Goal: Task Accomplishment & Management: Manage account settings

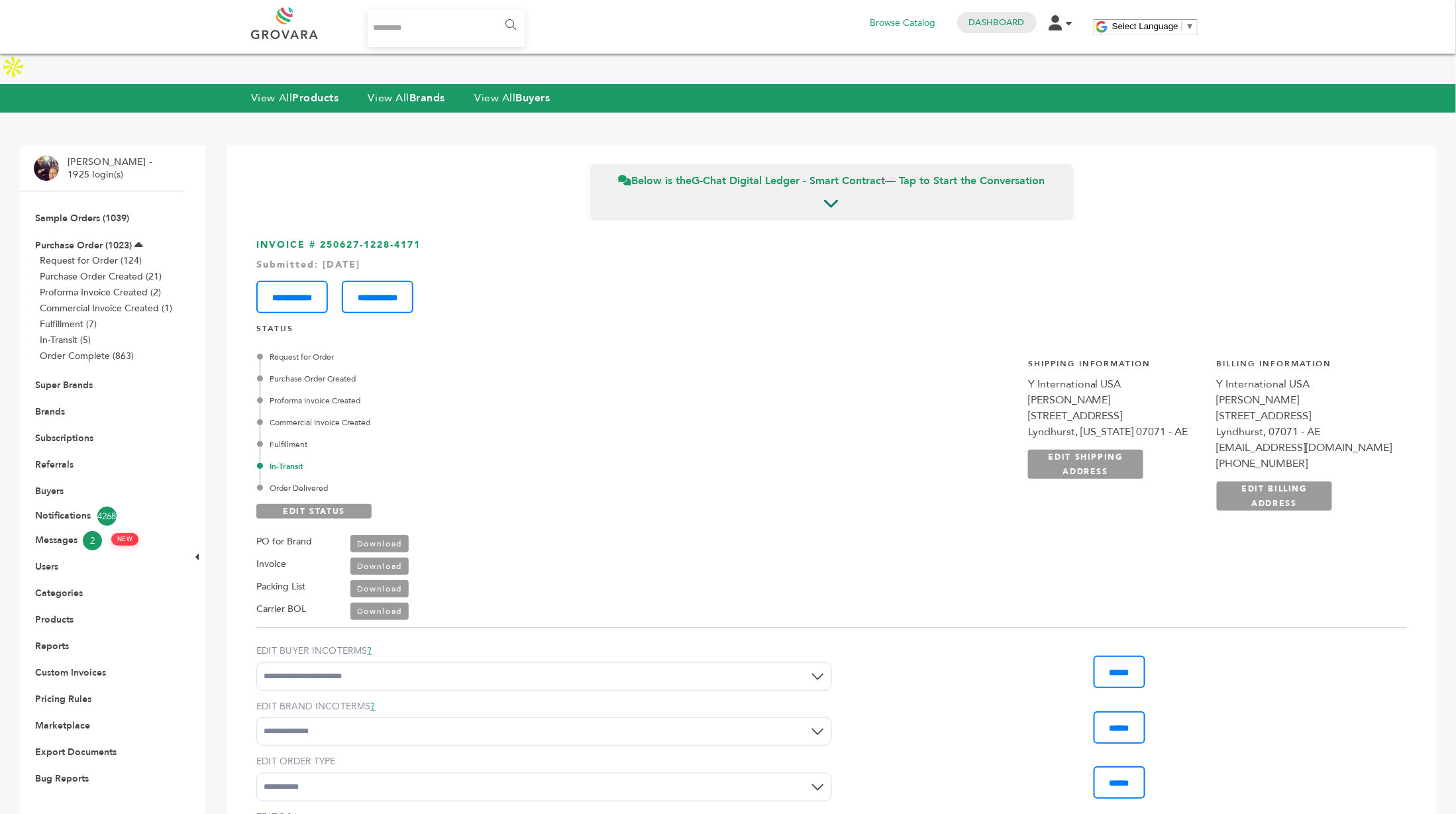
click at [72, 204] on li "Sample Orders (1039)" at bounding box center [103, 217] width 138 height 26
click at [64, 212] on link "Sample Orders (1039)" at bounding box center [82, 218] width 94 height 13
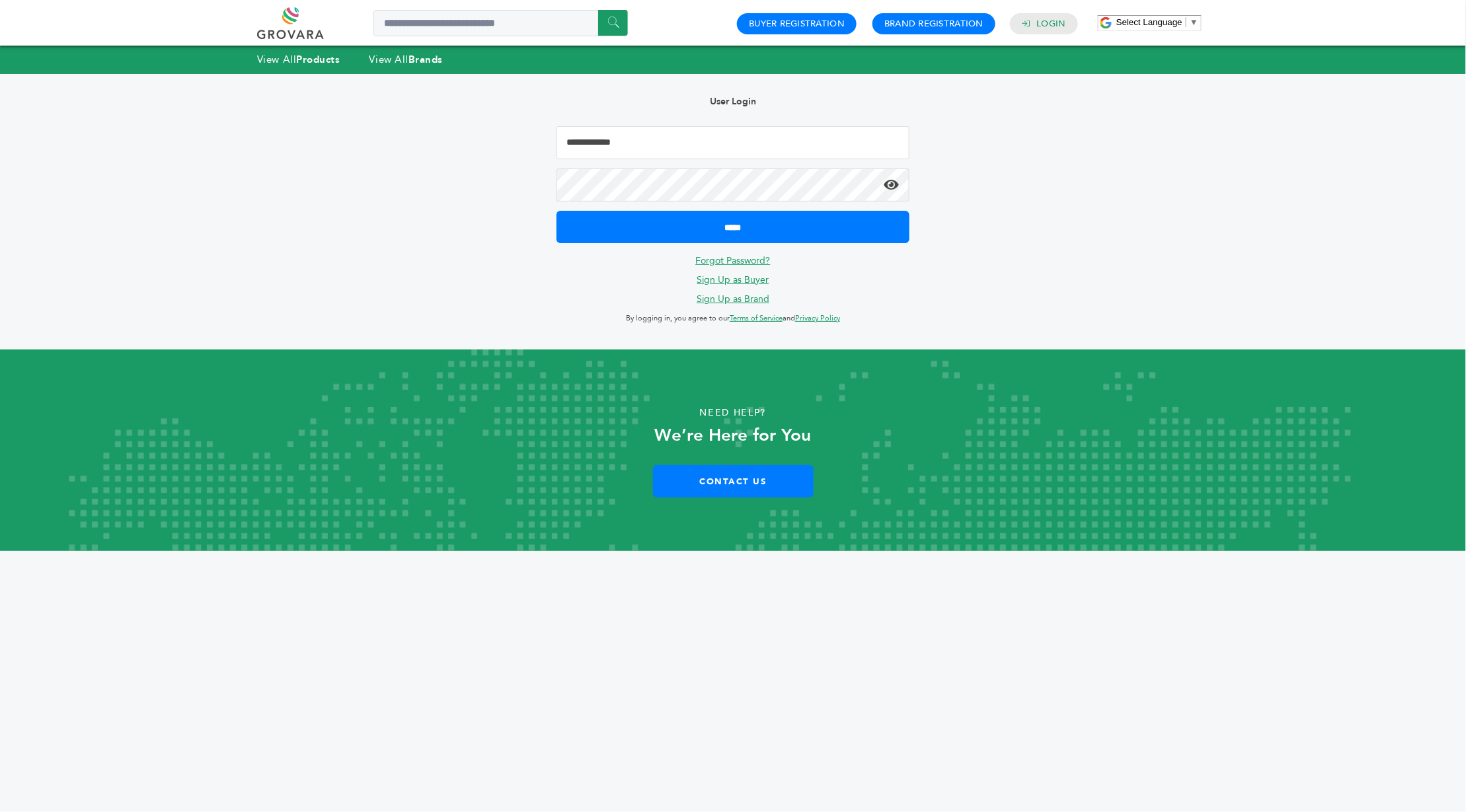
click at [693, 140] on input "Email Address" at bounding box center [733, 143] width 353 height 33
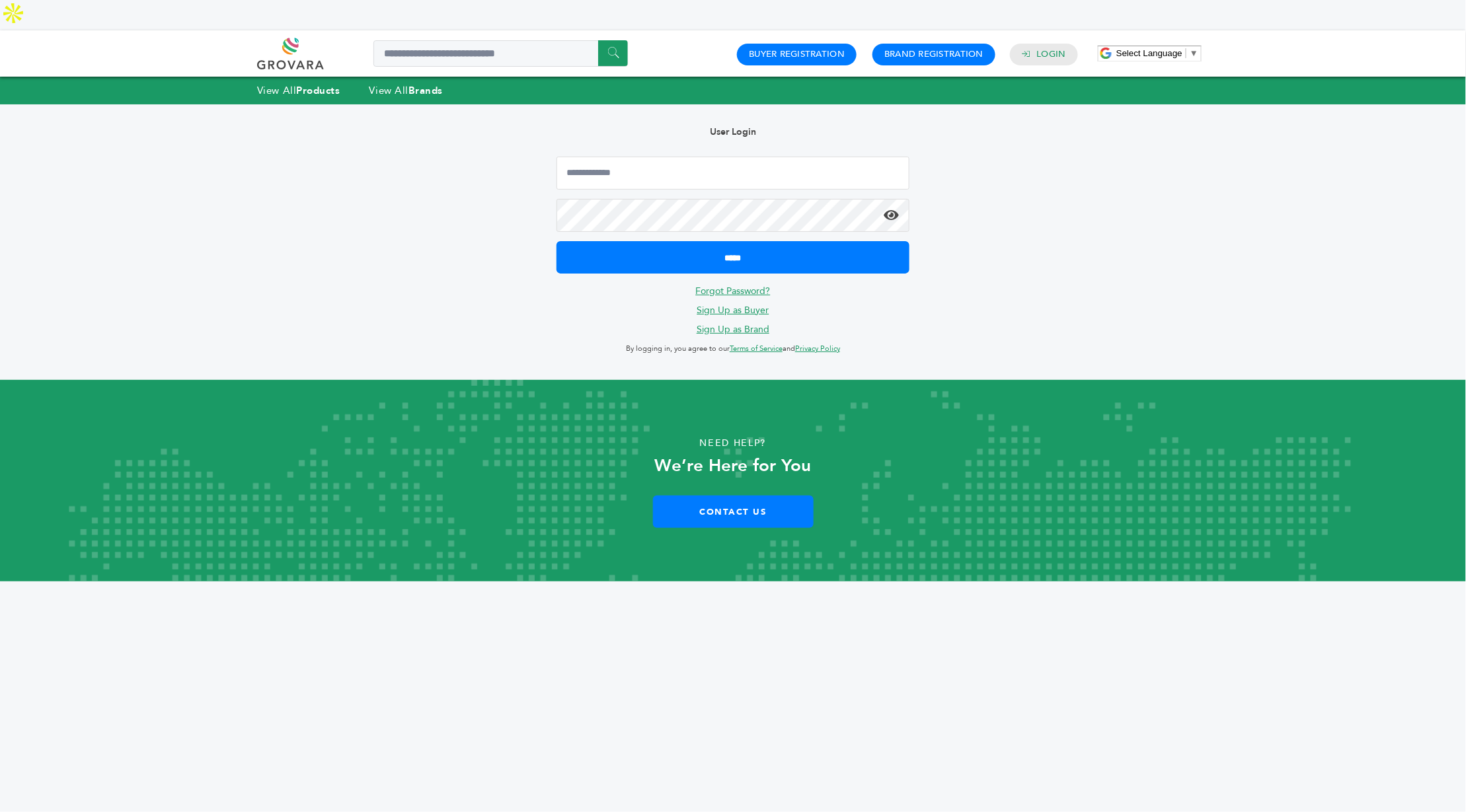
type input "**********"
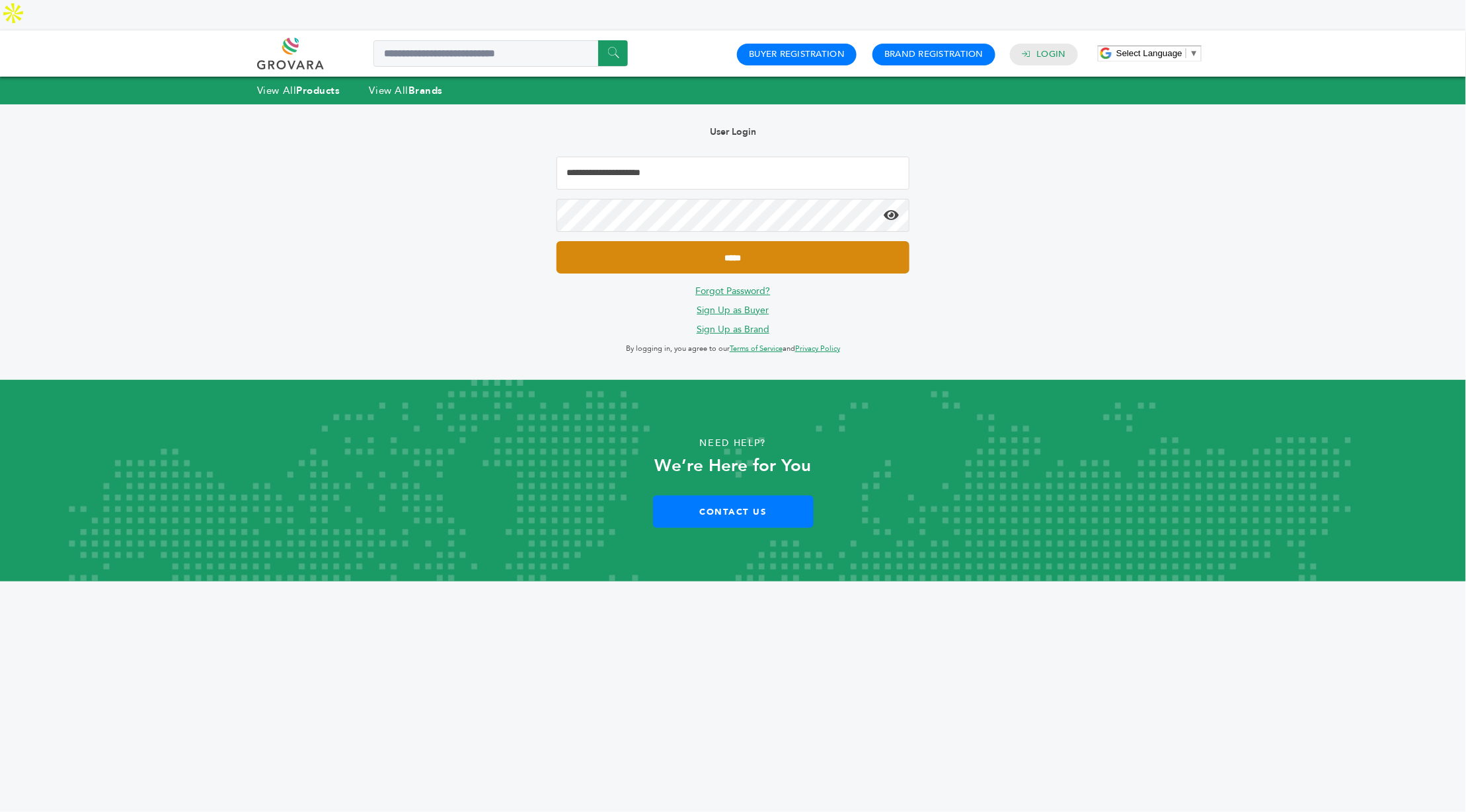
click at [711, 241] on input "*****" at bounding box center [733, 257] width 353 height 32
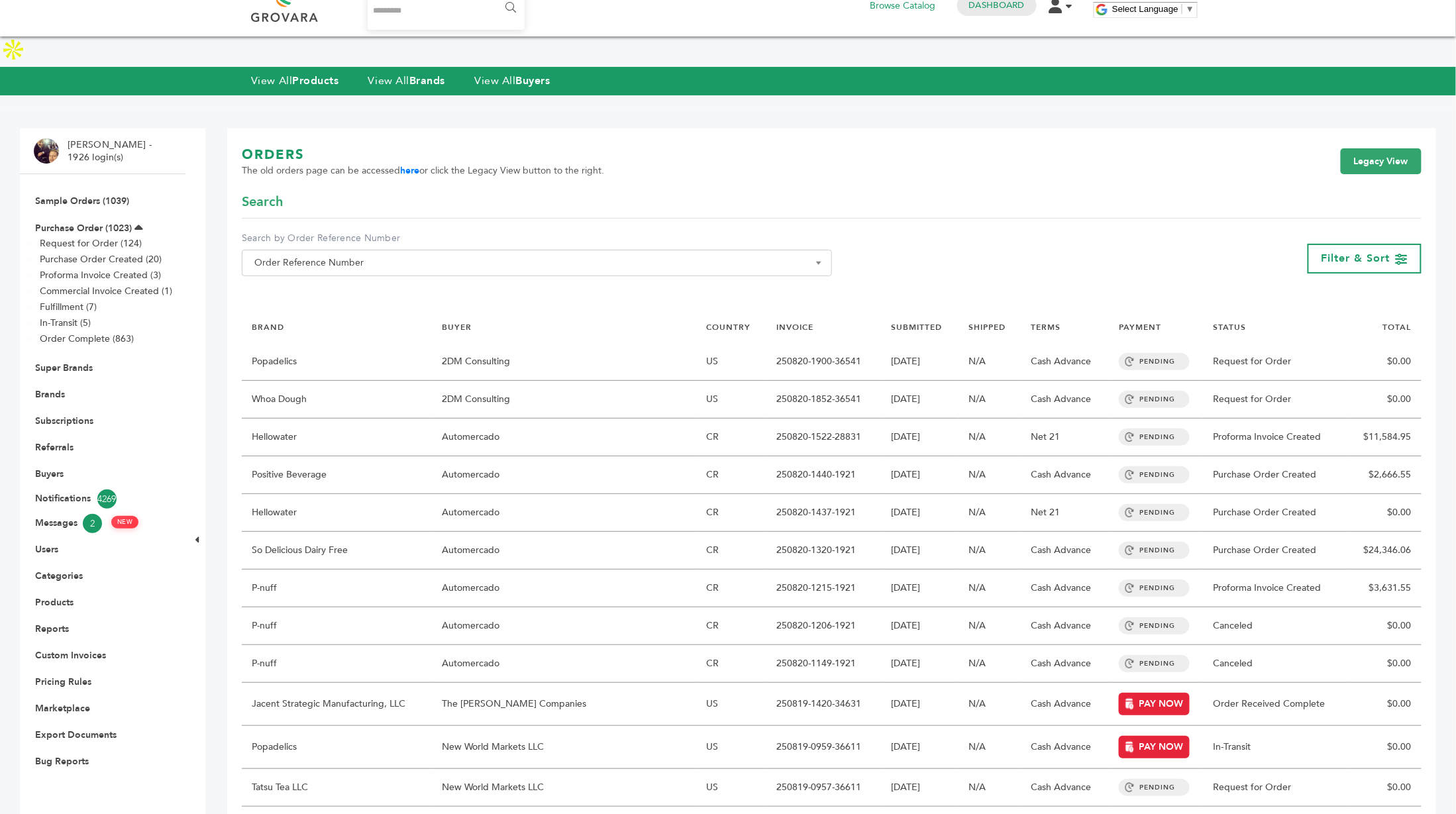
scroll to position [13, 0]
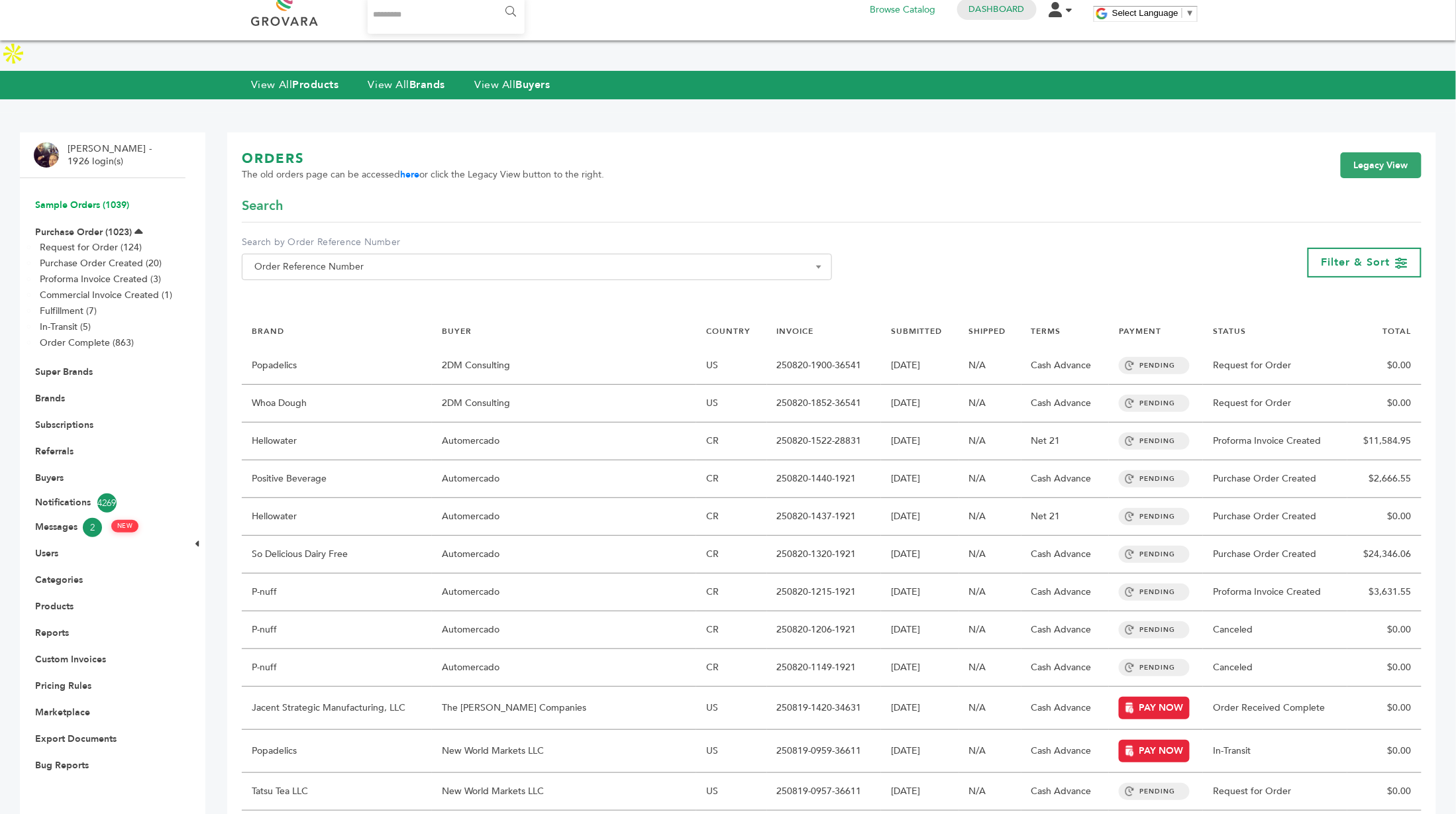
click at [88, 198] on link "Sample Orders (1039)" at bounding box center [82, 204] width 94 height 13
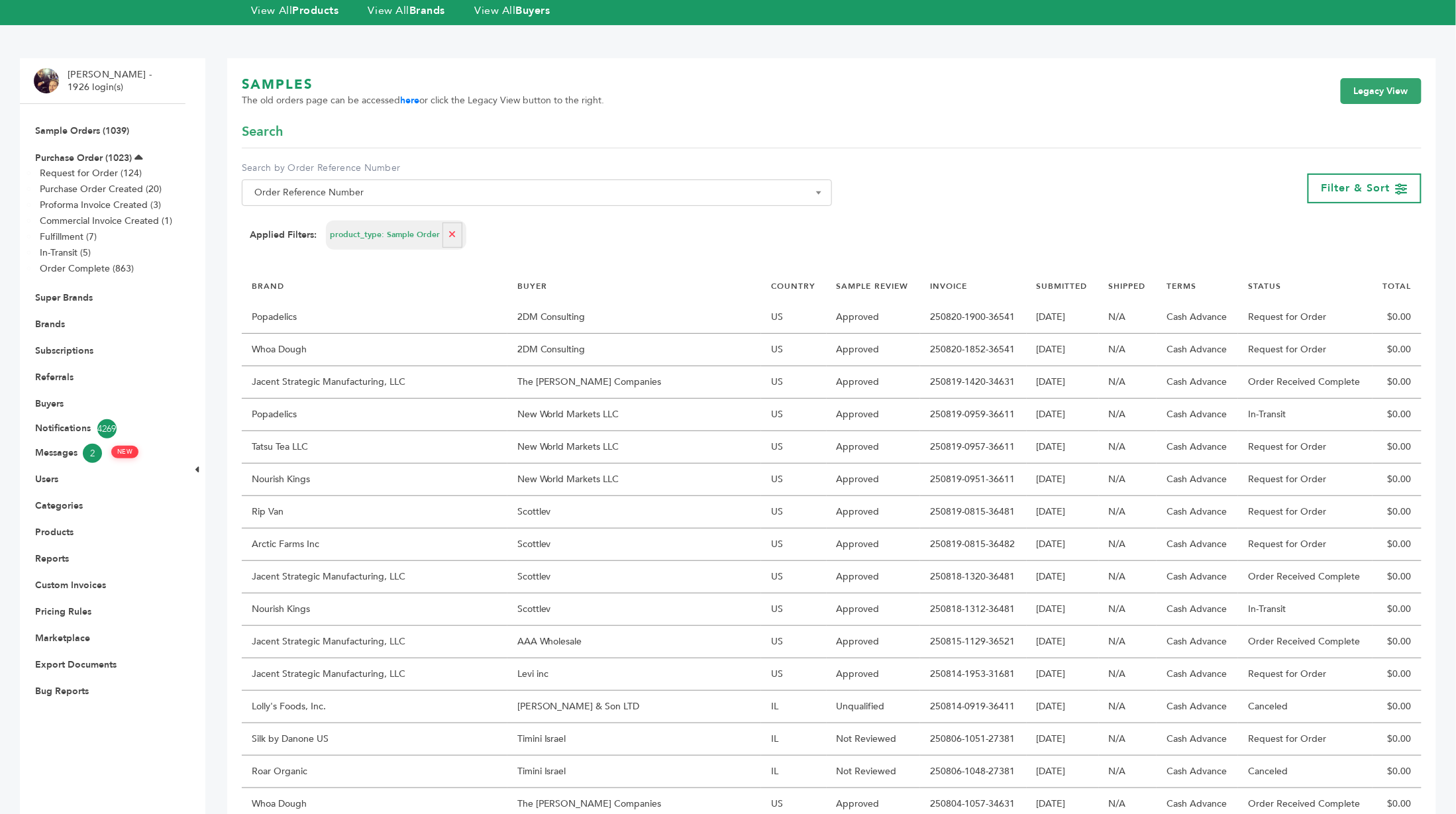
scroll to position [94, 0]
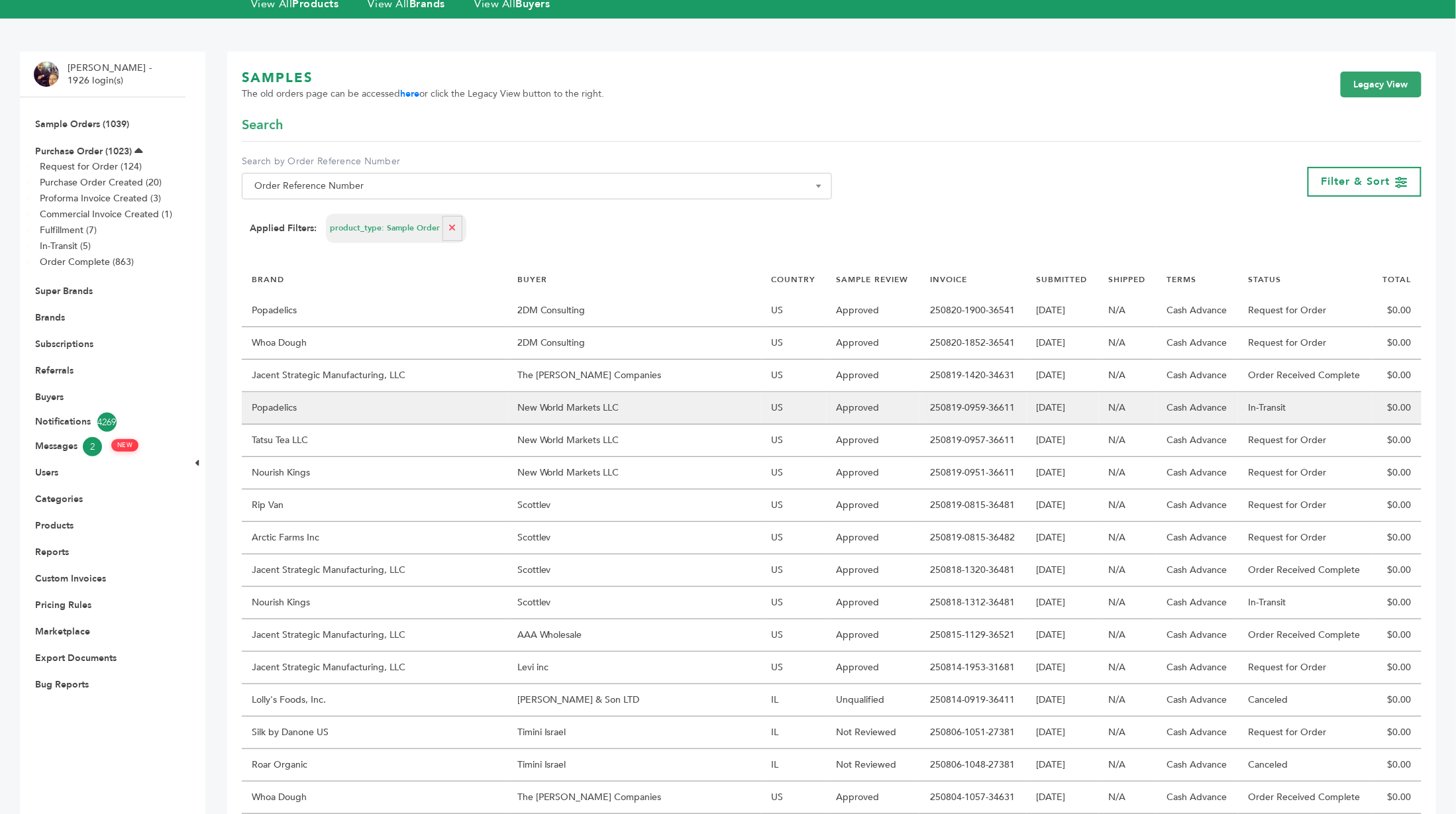
click at [571, 392] on td "New World Markets LLC" at bounding box center [634, 408] width 254 height 32
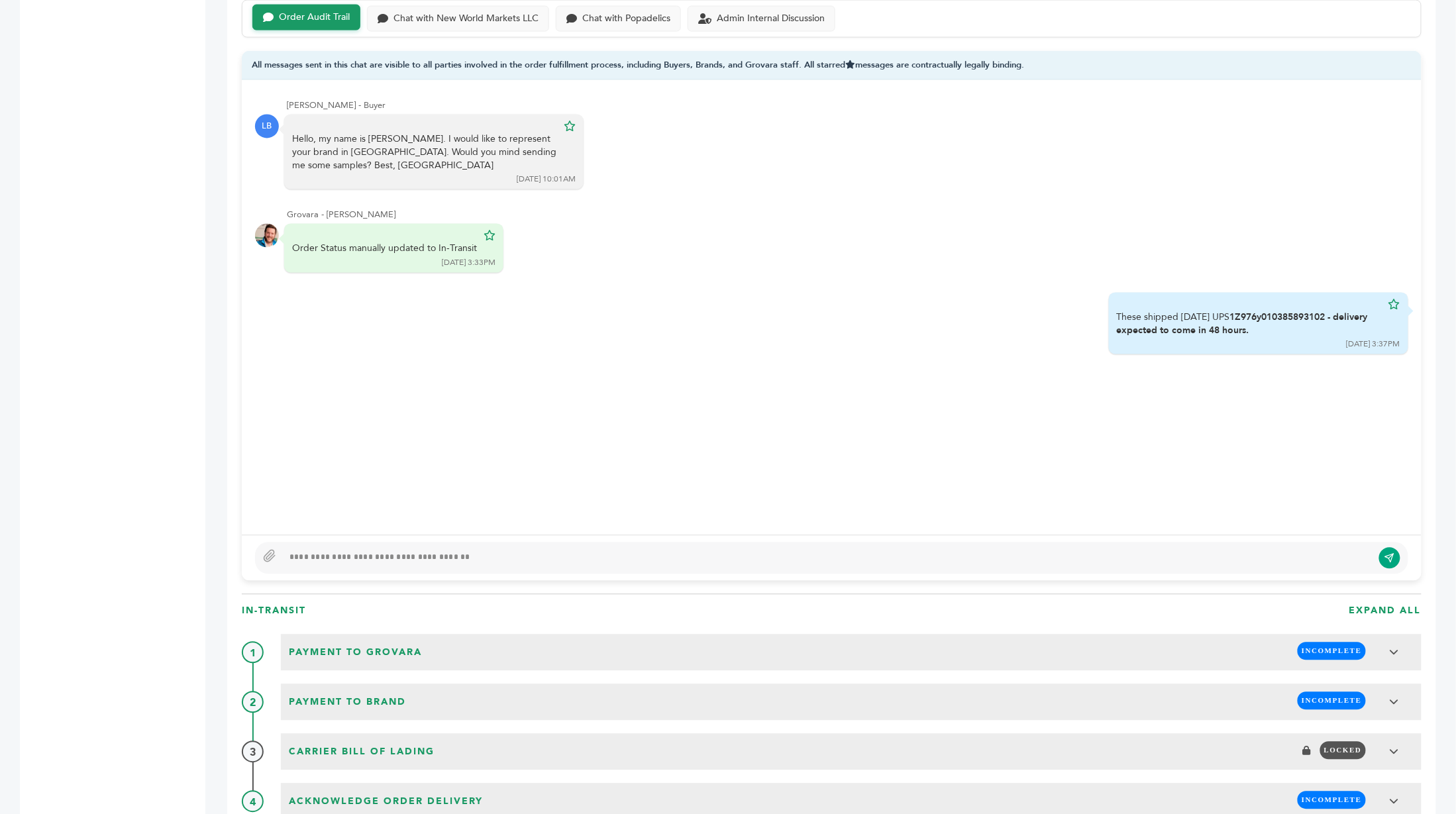
scroll to position [869, 0]
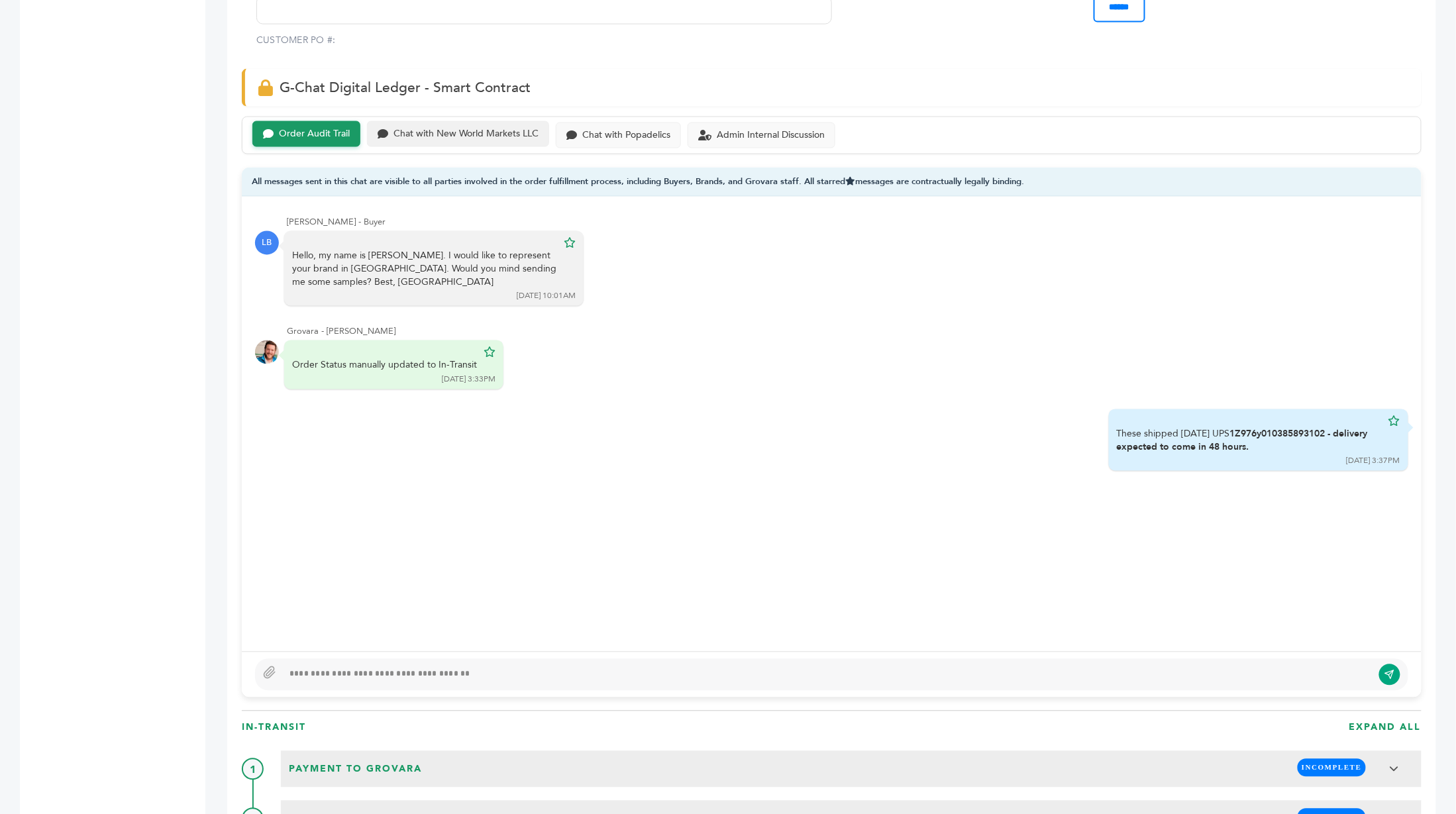
click at [502, 129] on div "Chat with New World Markets LLC" at bounding box center [466, 134] width 145 height 11
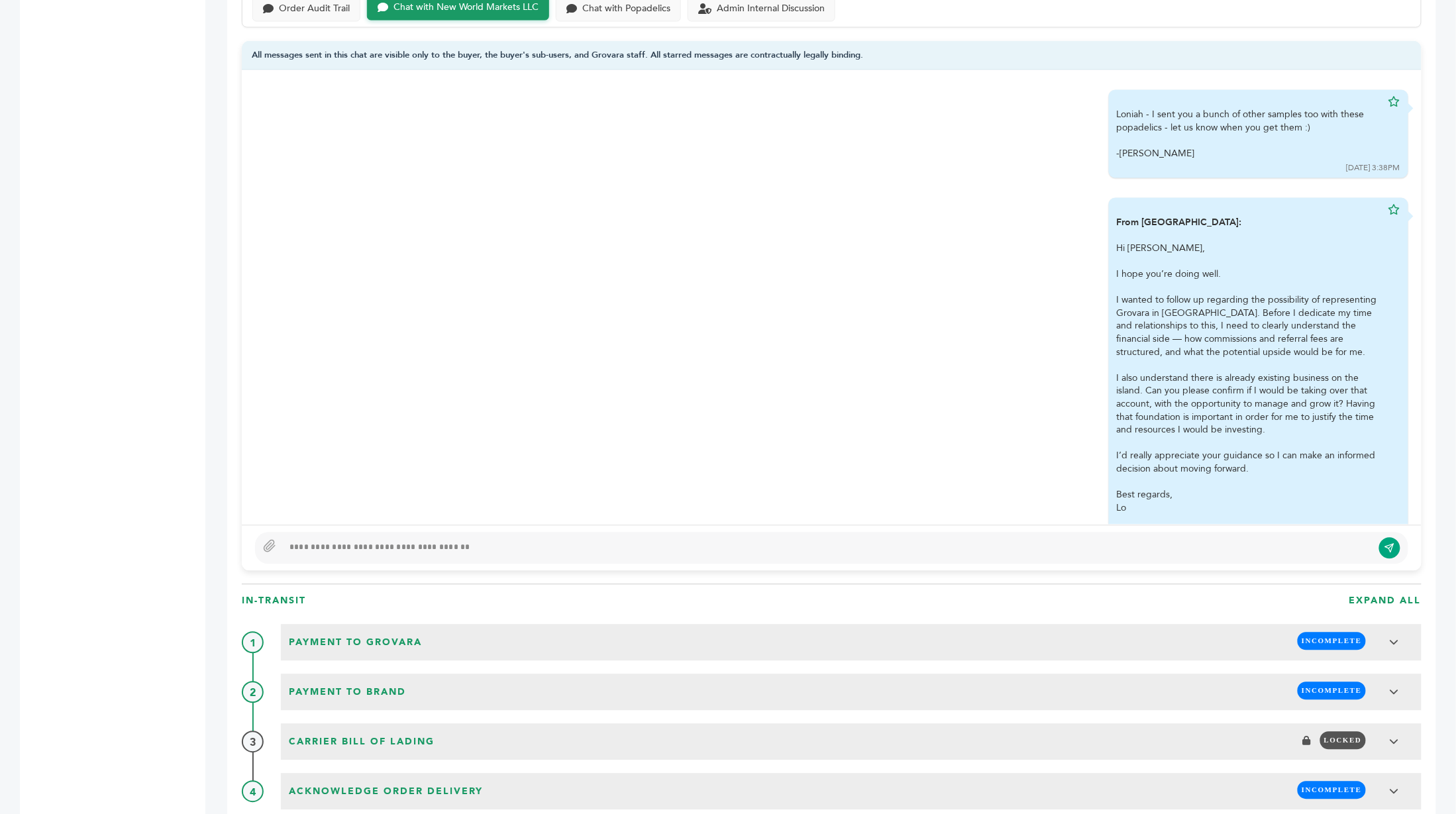
scroll to position [353, 0]
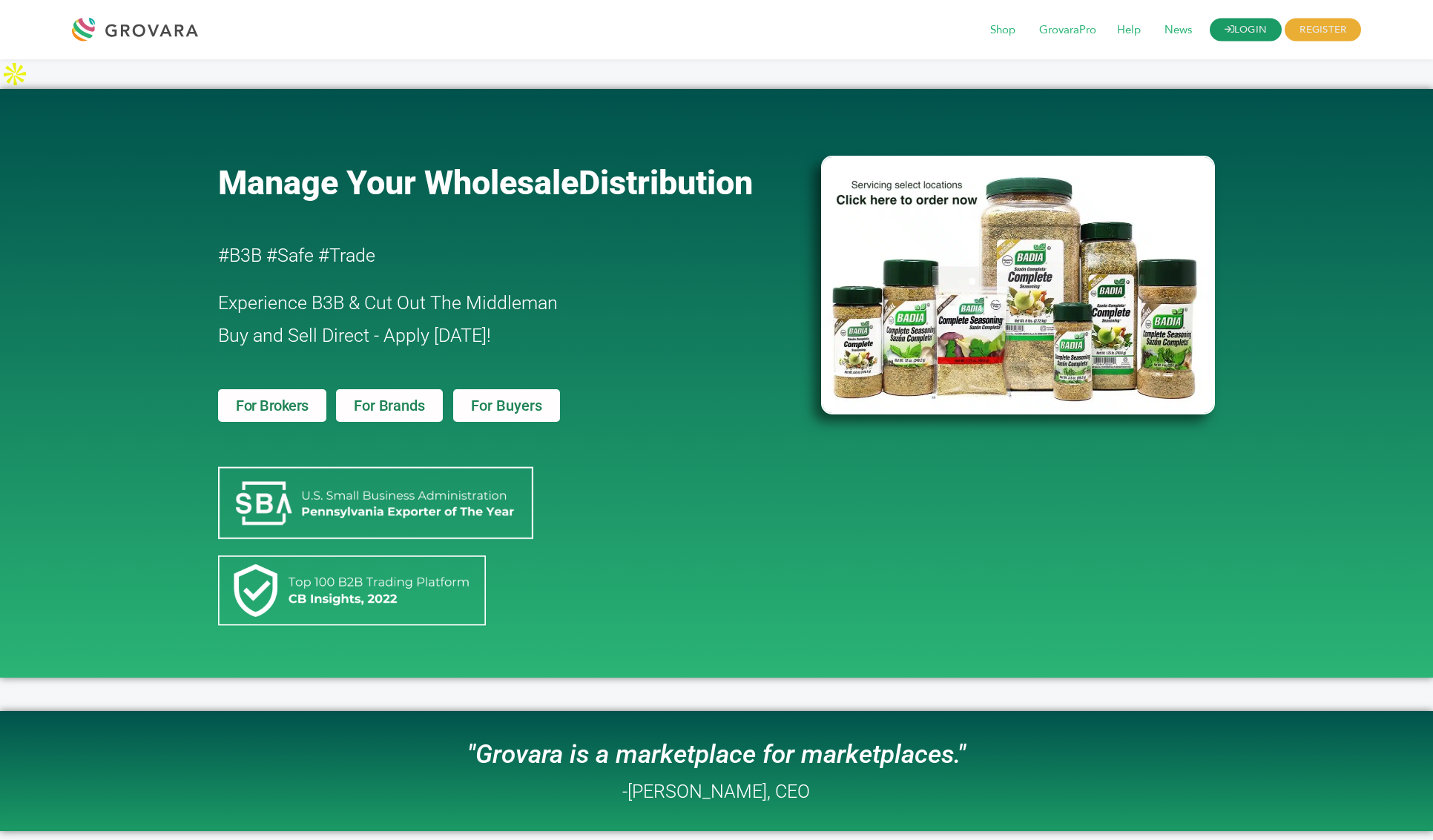
click at [1248, 39] on link "LOGIN" at bounding box center [1245, 29] width 73 height 23
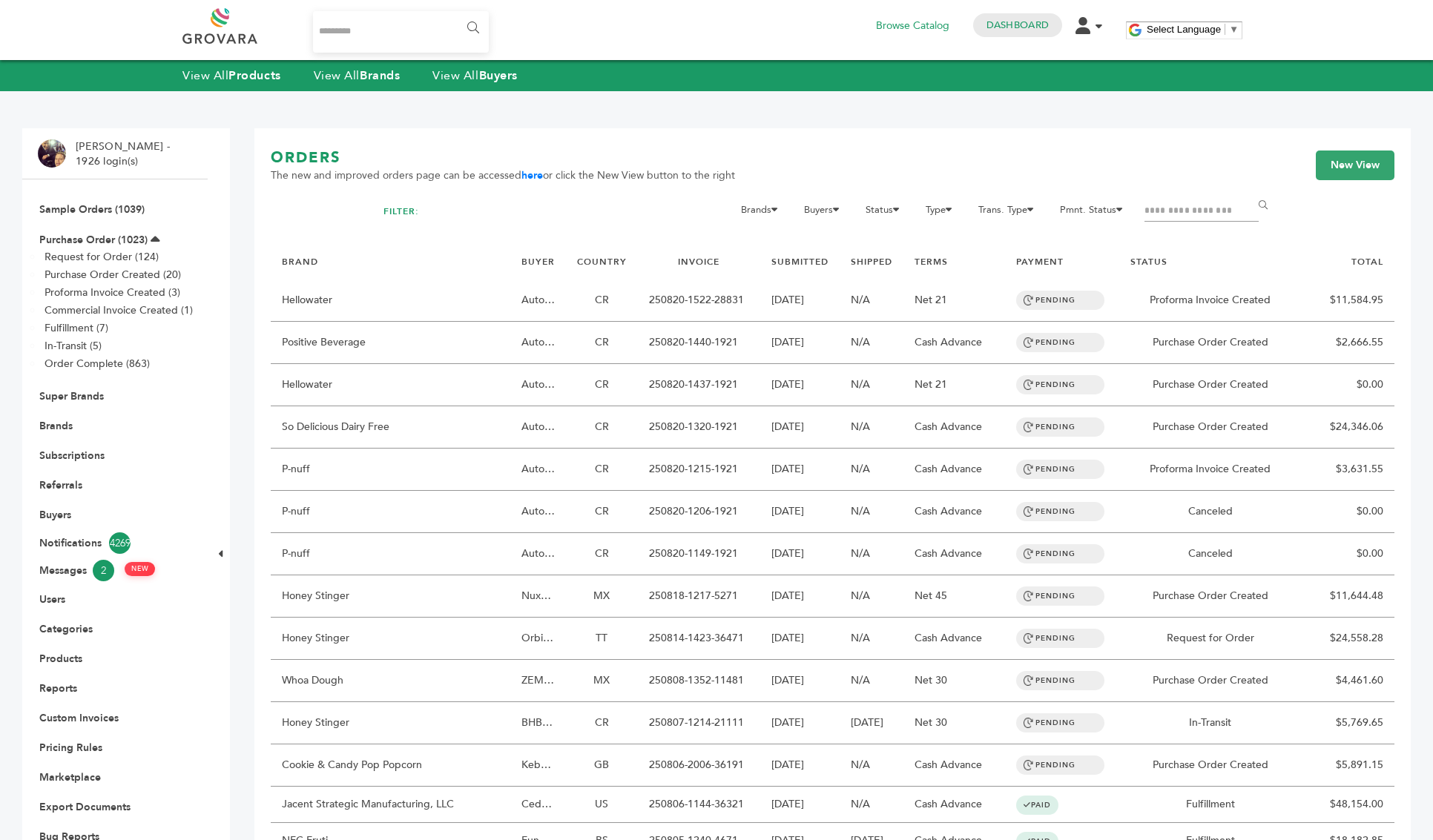
click at [356, 34] on input "Search..." at bounding box center [401, 32] width 176 height 42
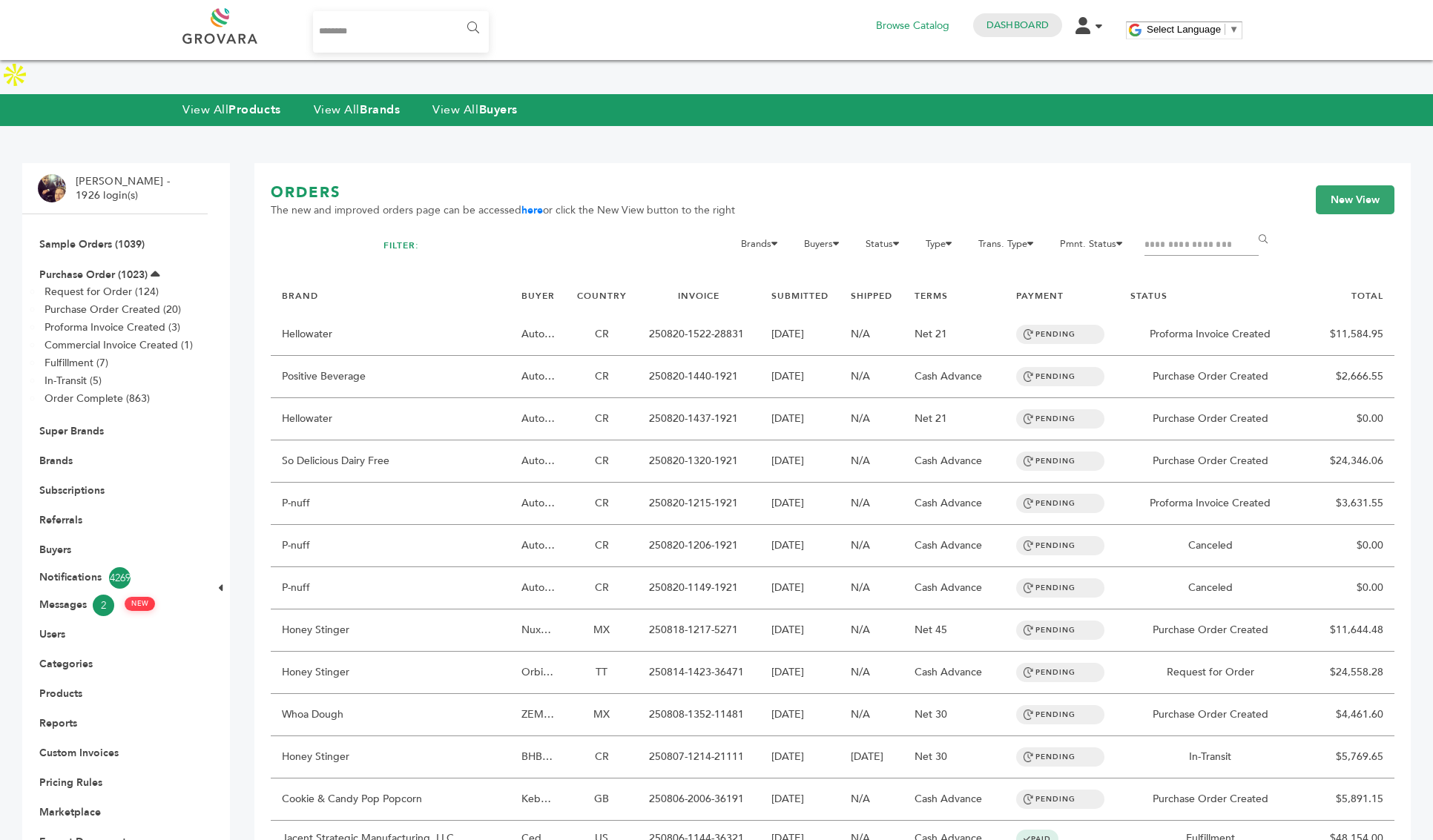
type input "********"
click at [455, 13] on input "******" at bounding box center [472, 28] width 34 height 29
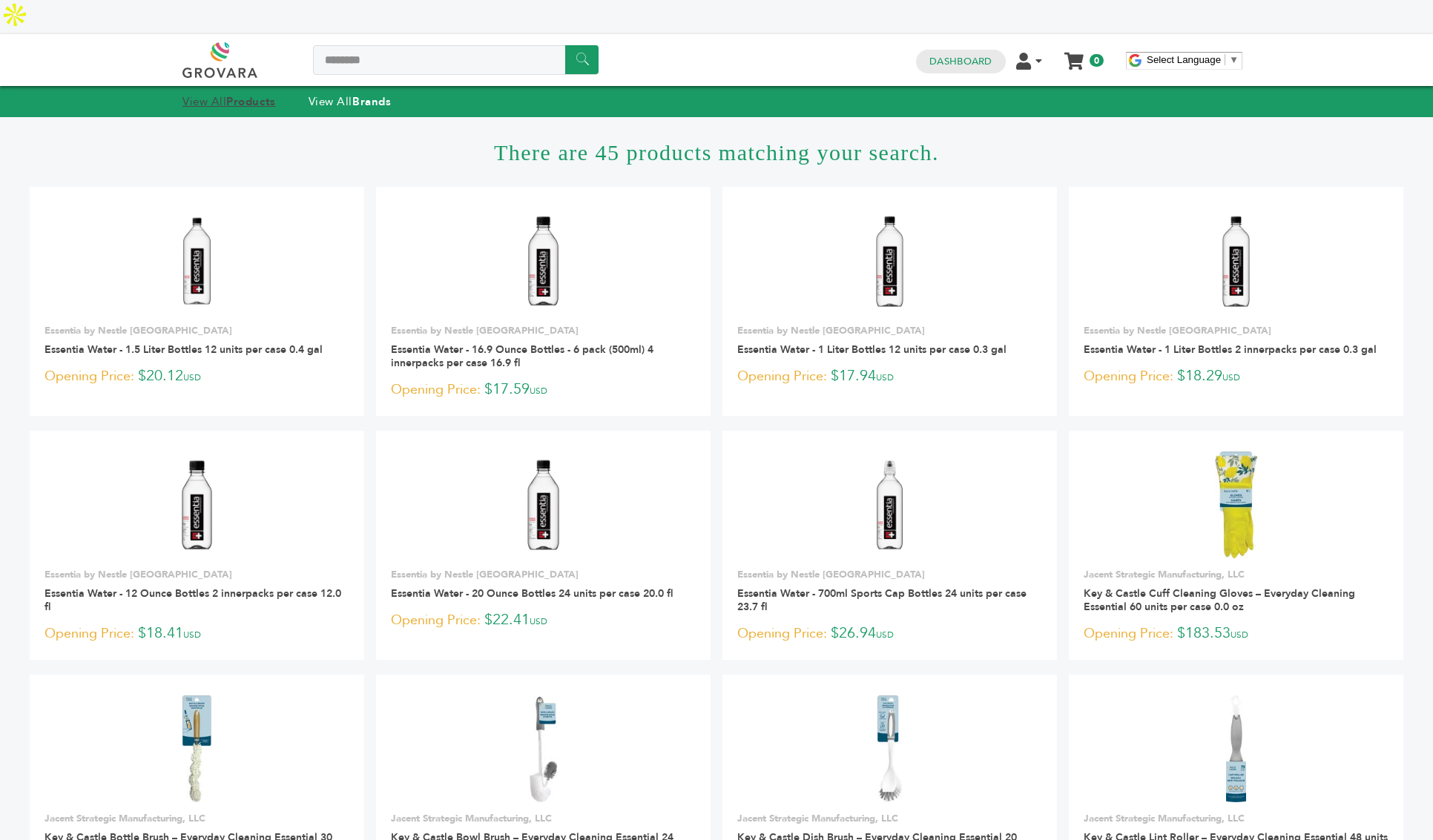
click at [247, 94] on strong "Products" at bounding box center [251, 101] width 49 height 15
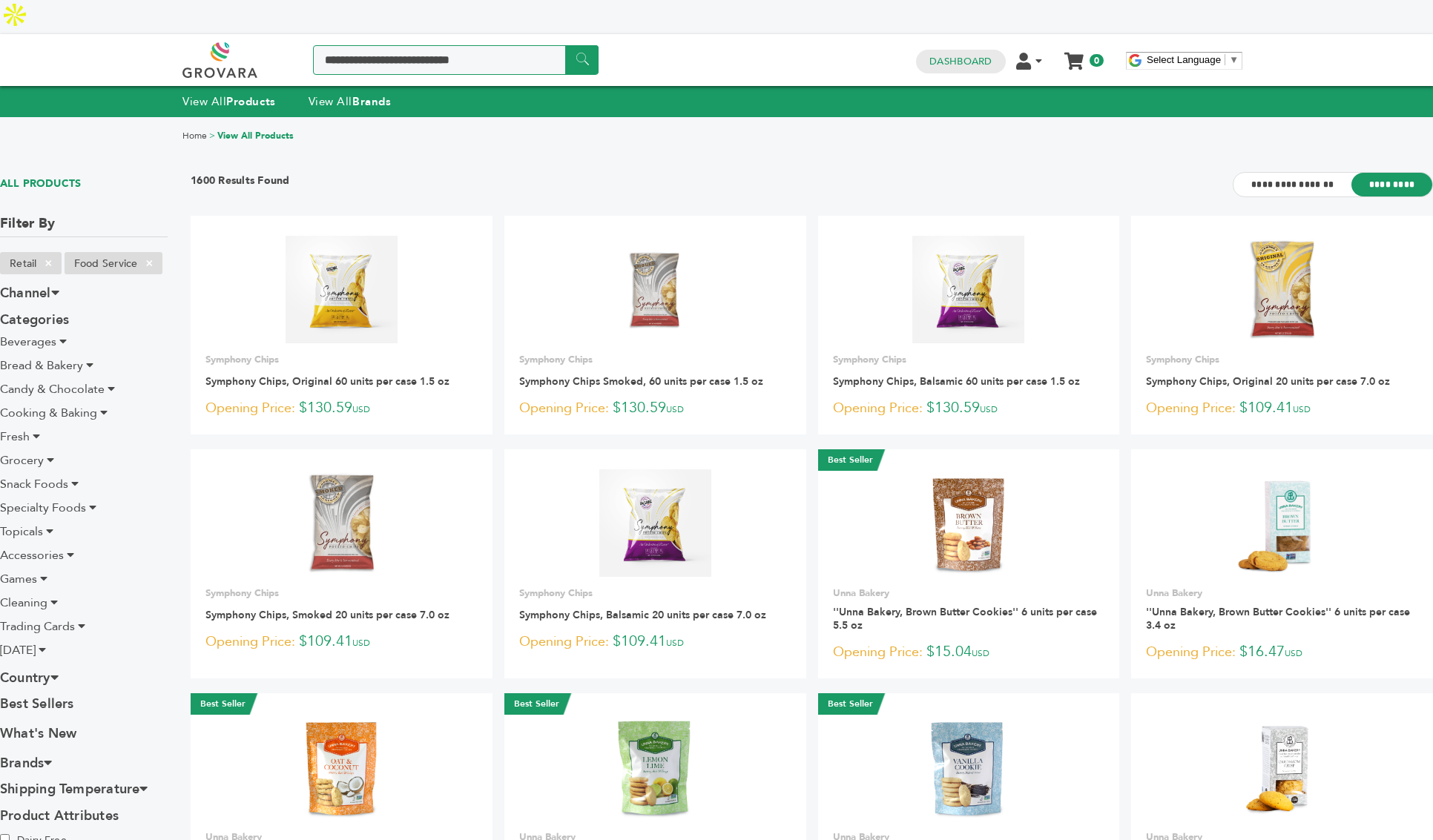
click at [373, 45] on input "Search a product or brand..." at bounding box center [455, 60] width 286 height 29
type input "*******"
click at [565, 45] on input "******" at bounding box center [582, 60] width 34 height 29
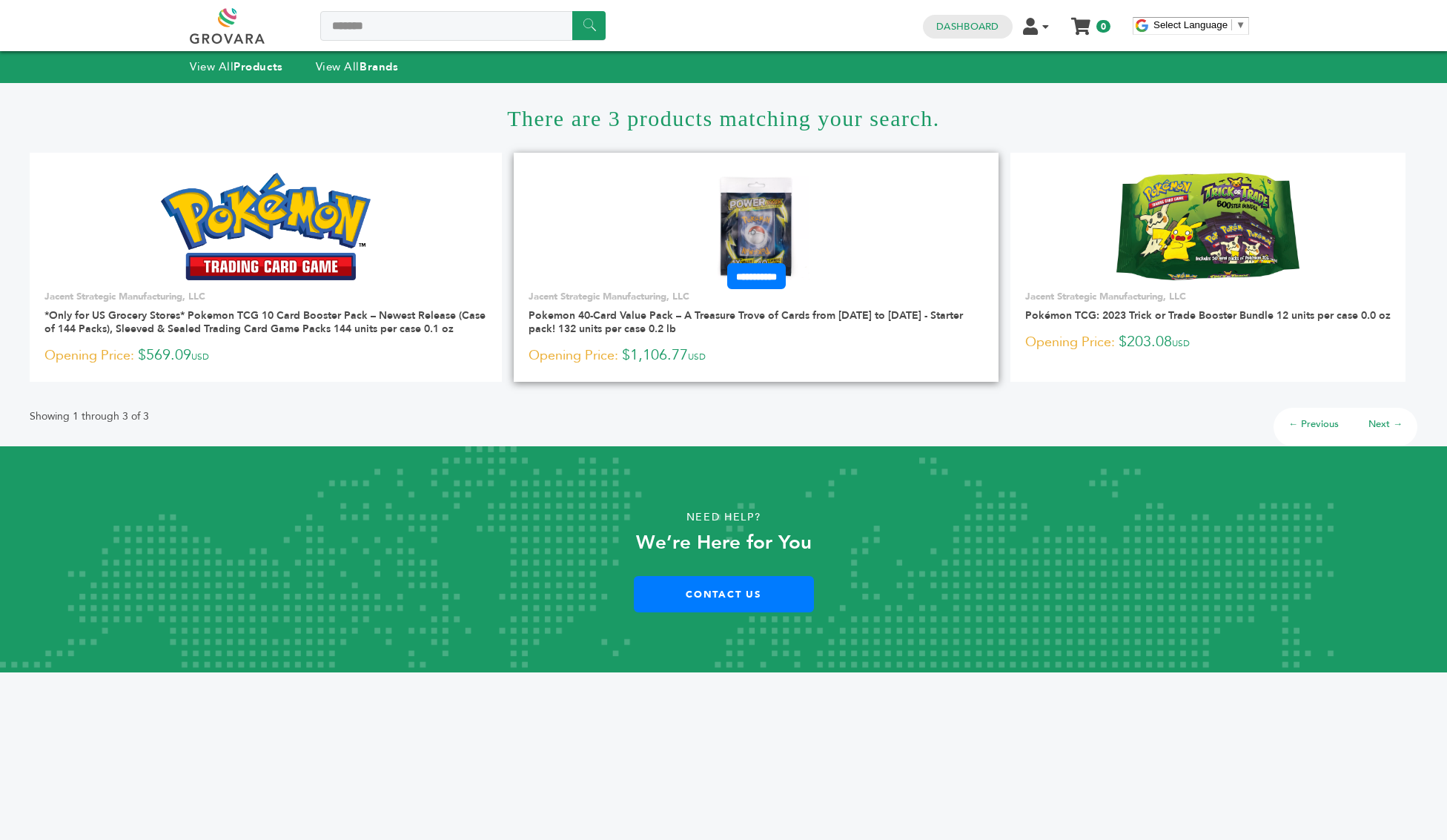
click at [750, 238] on img at bounding box center [756, 226] width 107 height 107
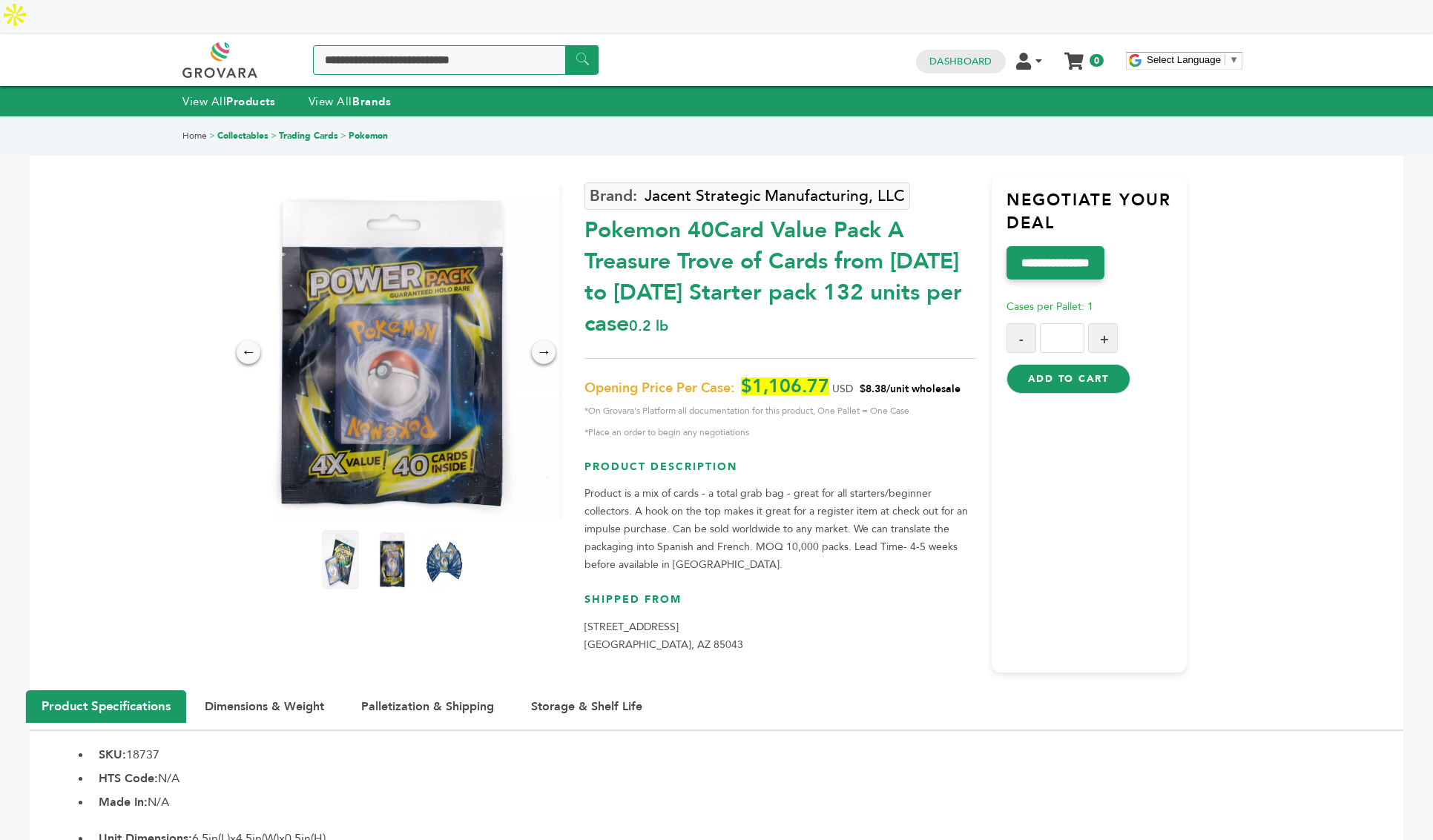
click at [458, 45] on input "Search a product or brand..." at bounding box center [455, 60] width 286 height 29
type input "****"
click at [565, 45] on input "******" at bounding box center [582, 60] width 34 height 29
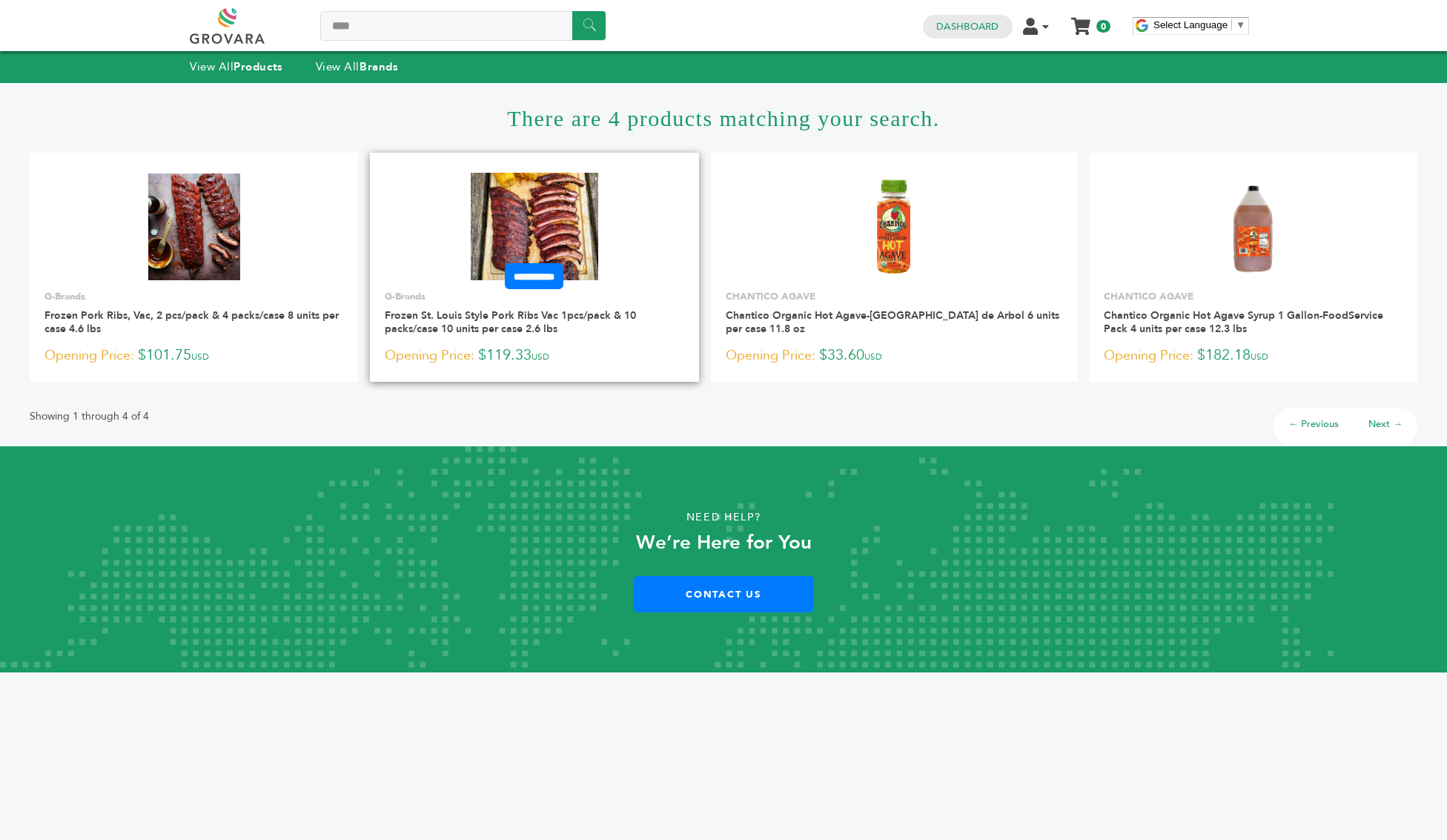
click at [569, 215] on img at bounding box center [535, 226] width 128 height 106
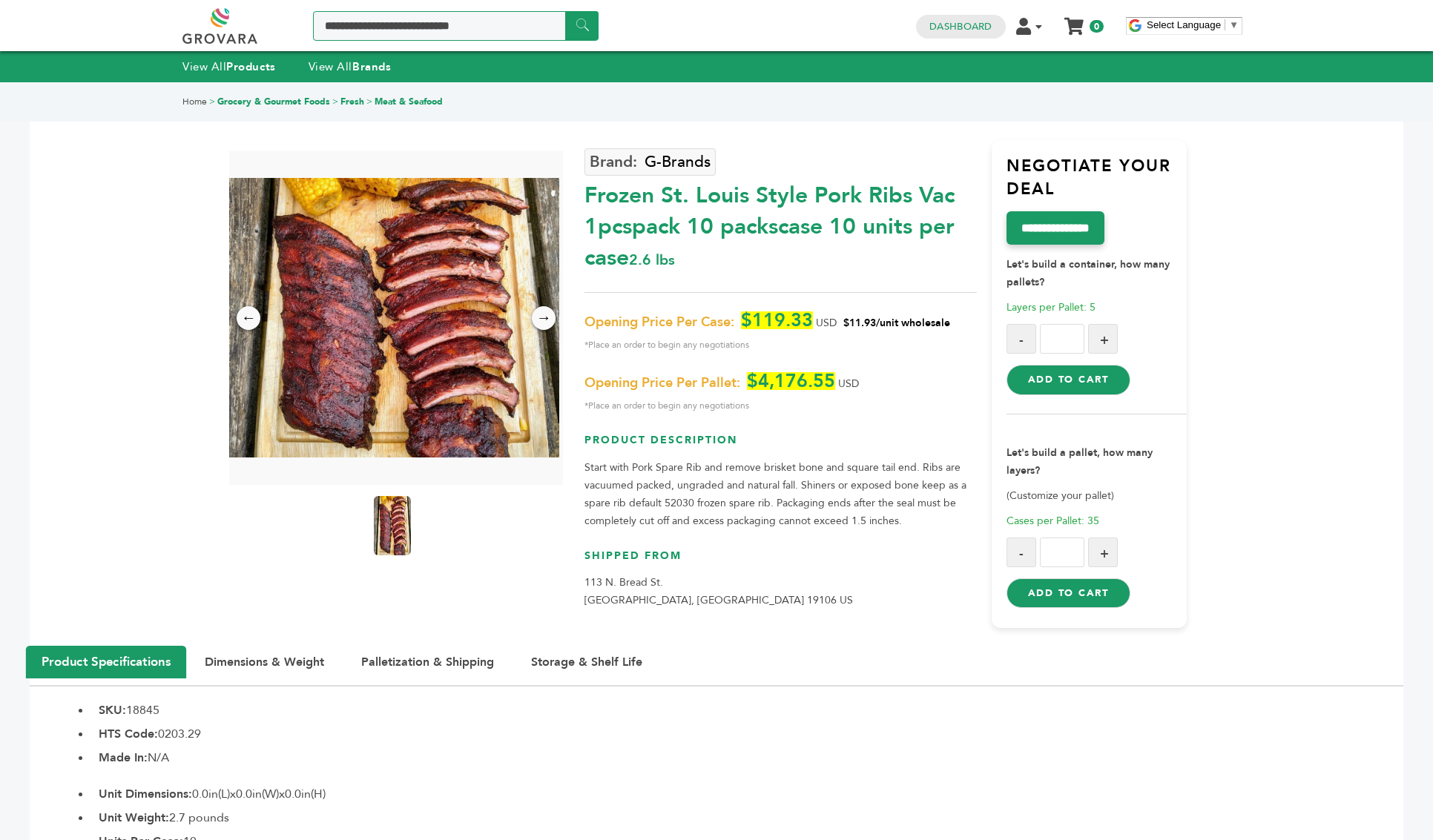
click at [382, 13] on input "Search a product or brand..." at bounding box center [455, 25] width 286 height 29
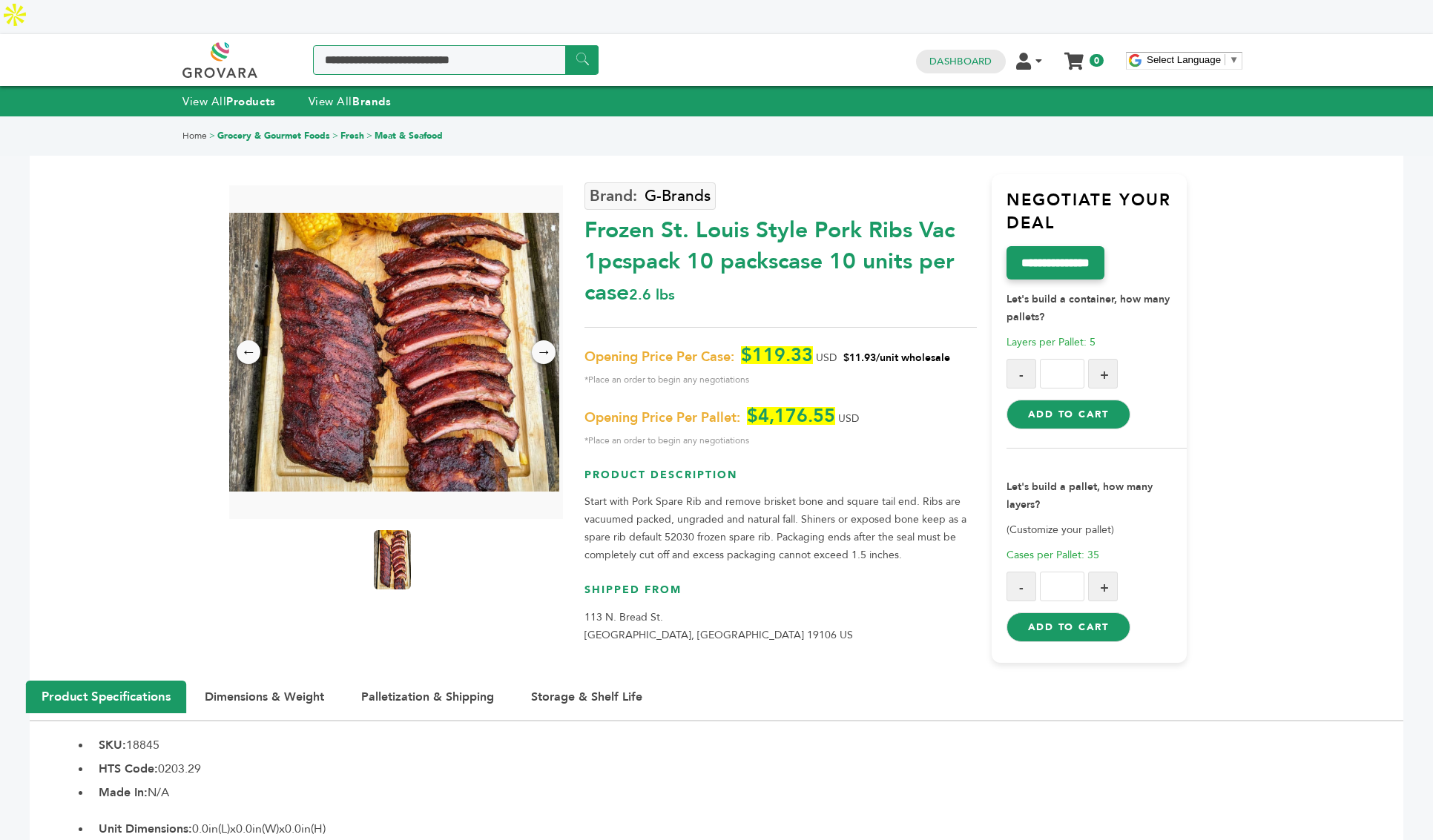
type input "**********"
click at [565, 45] on input "******" at bounding box center [582, 60] width 34 height 29
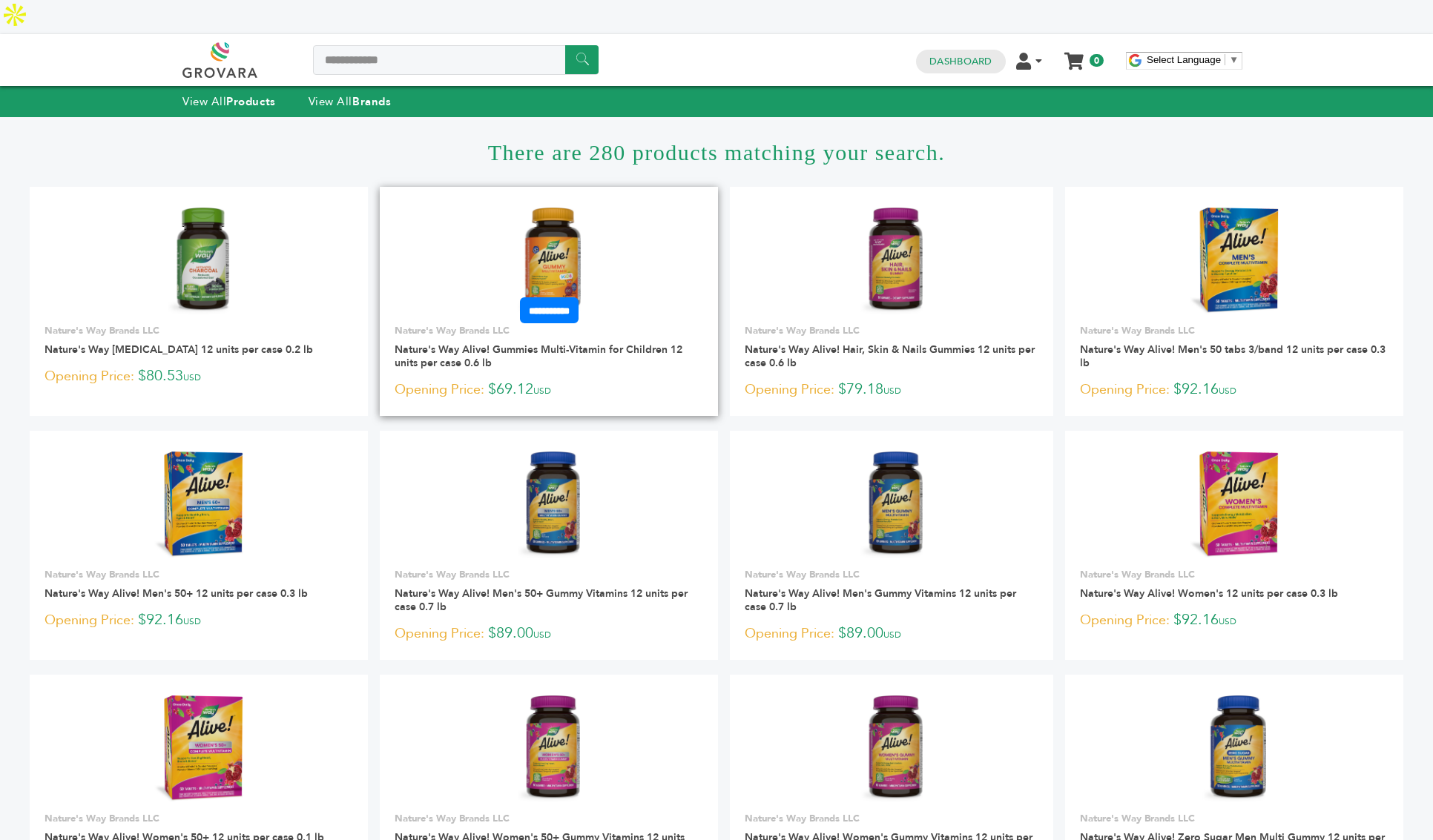
click at [558, 212] on img at bounding box center [548, 261] width 63 height 106
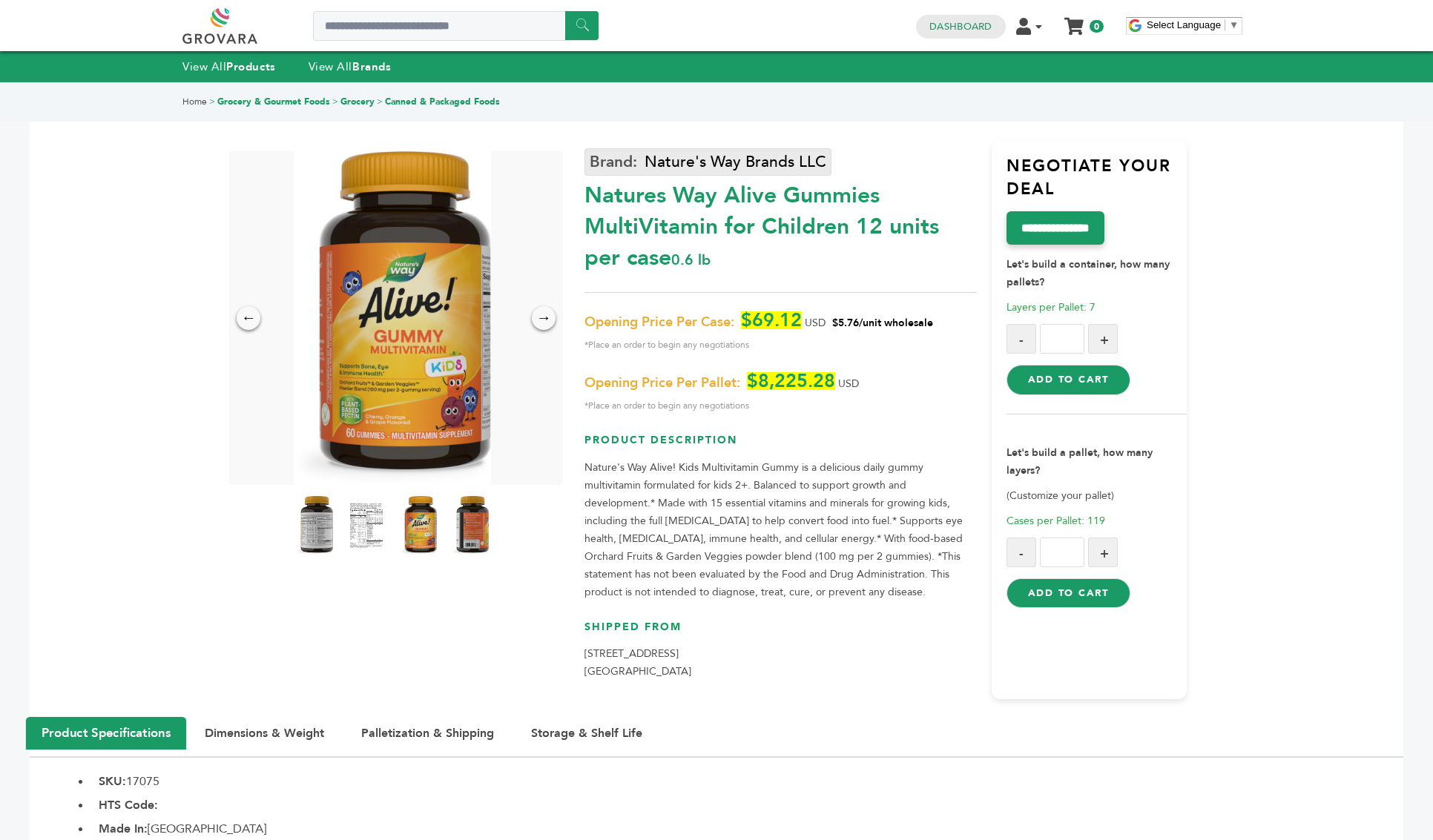
click at [626, 172] on link "Nature's Way Brands LLC" at bounding box center [708, 162] width 247 height 28
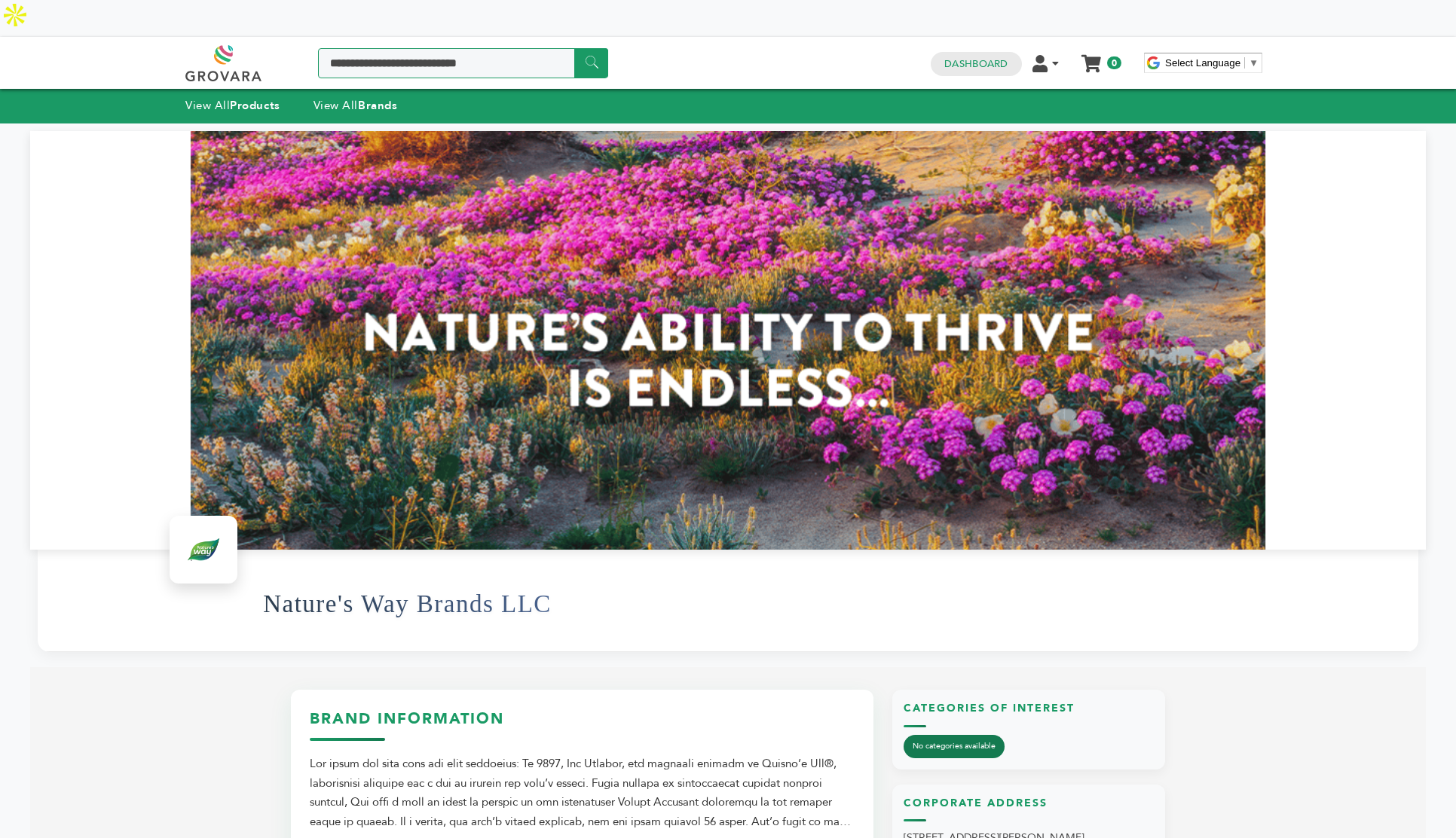
click at [478, 49] on input "Search a product or brand..." at bounding box center [463, 63] width 291 height 30
type input "********"
click at [574, 49] on input "******" at bounding box center [591, 63] width 34 height 29
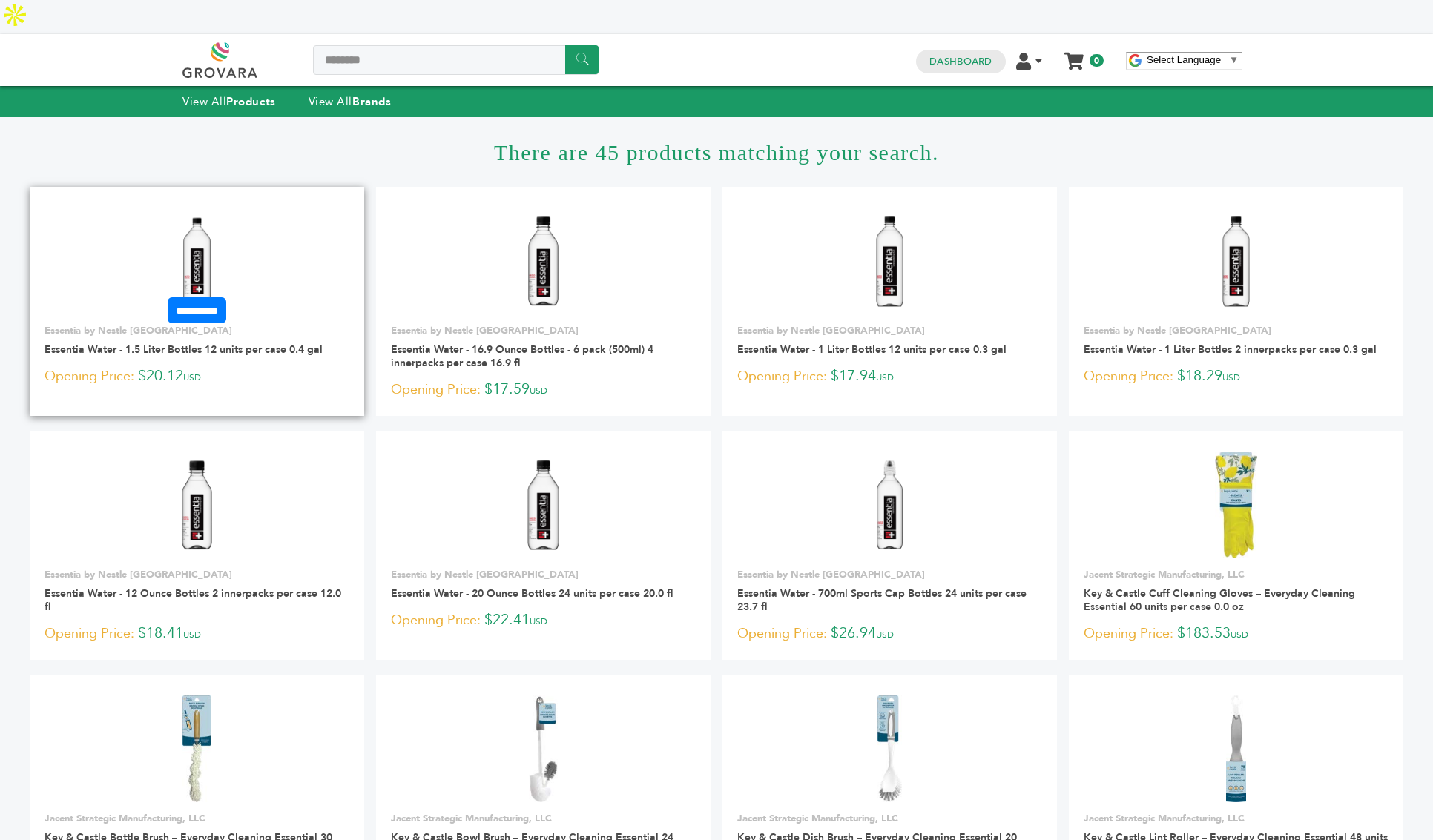
click at [191, 208] on img at bounding box center [197, 262] width 107 height 107
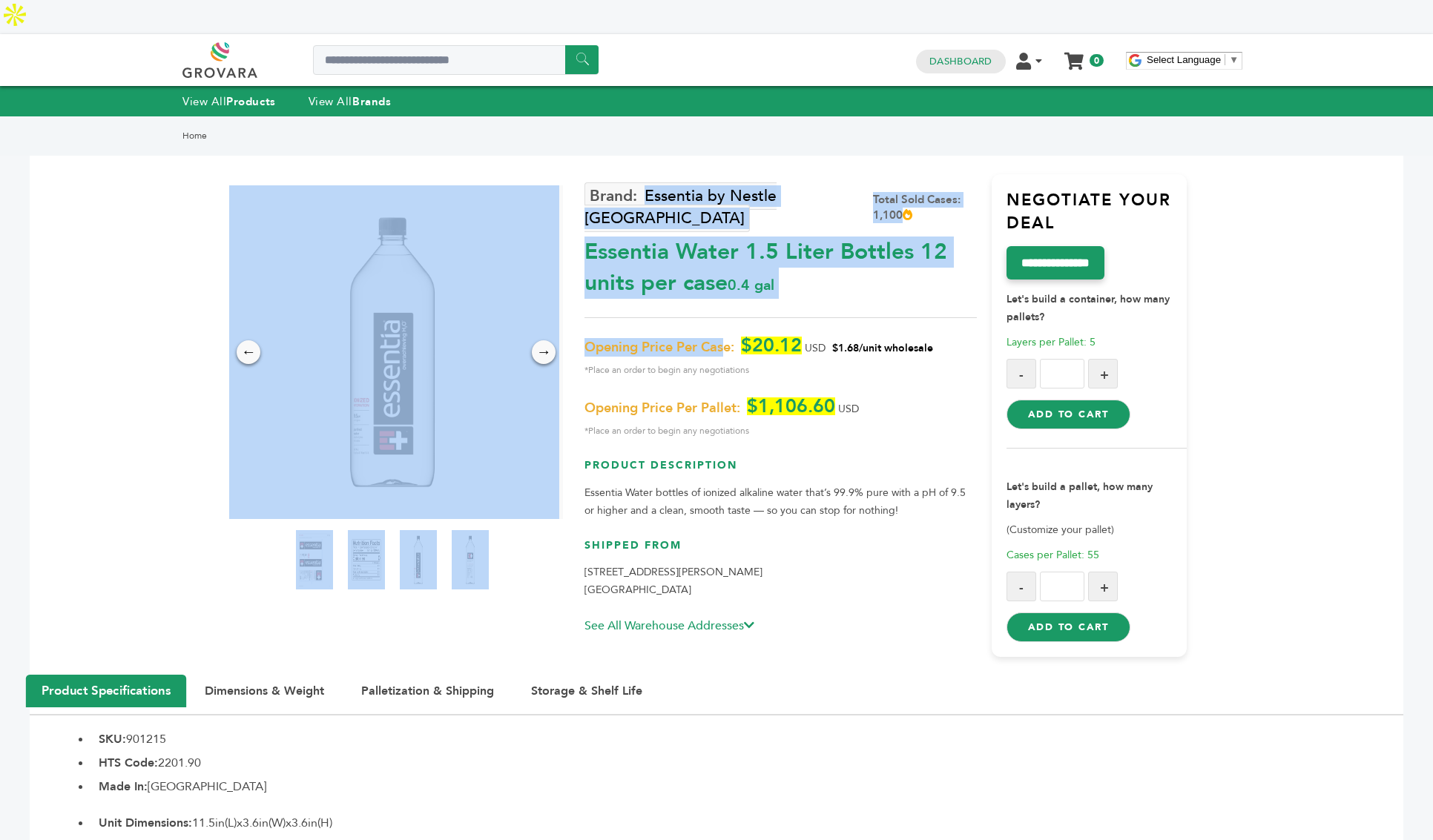
drag, startPoint x: 598, startPoint y: 286, endPoint x: 726, endPoint y: 288, distance: 128.0
click at [726, 288] on div "← → × Essentia by Nestle [GEOGRAPHIC_DATA] Total Sold Cases: 1,100 0.4 gal $20.…" at bounding box center [716, 397] width 942 height 558
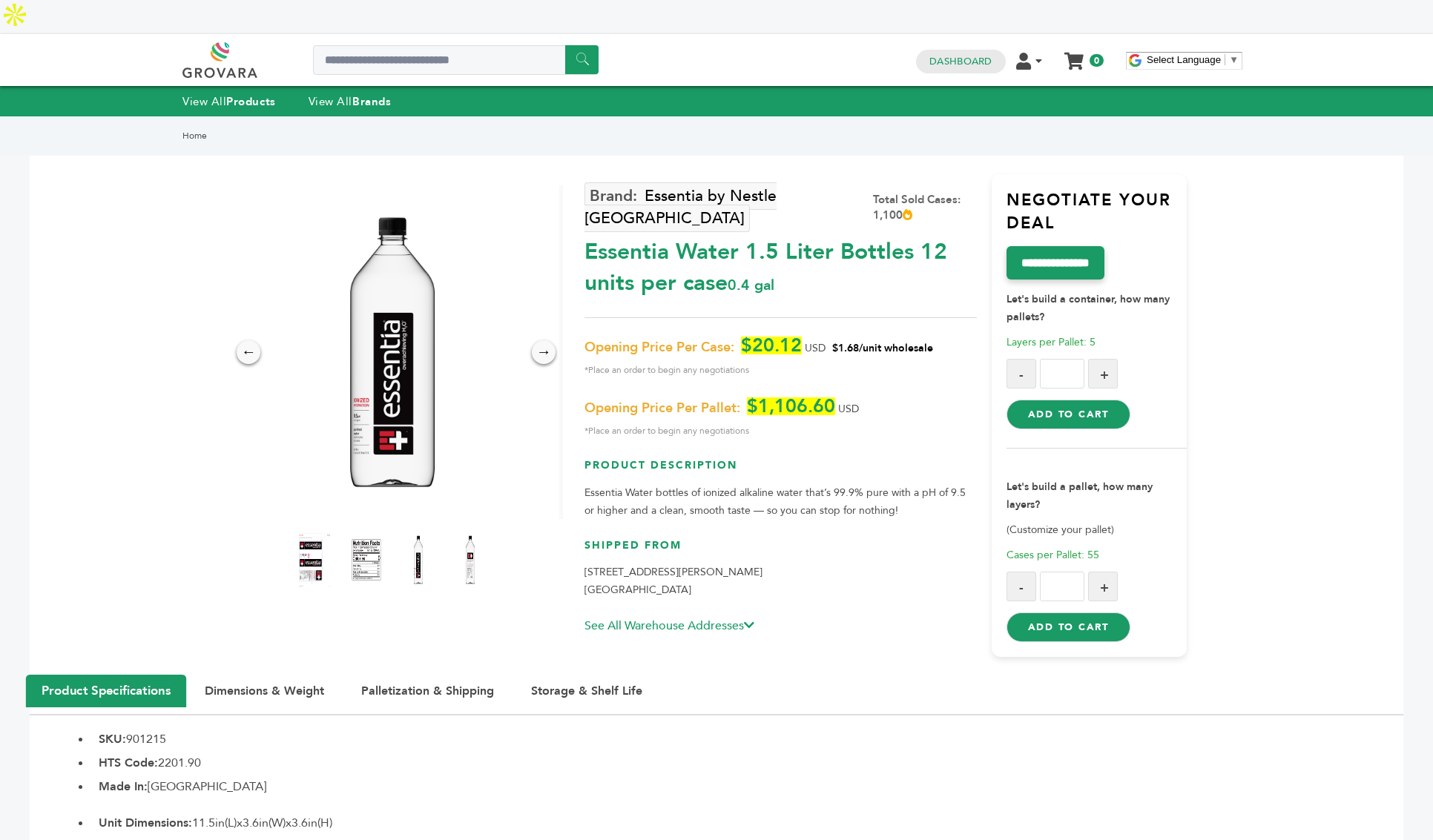
click at [726, 339] on span "Opening Price Per Case:" at bounding box center [659, 347] width 150 height 18
drag, startPoint x: 740, startPoint y: 288, endPoint x: 596, endPoint y: 298, distance: 144.3
click at [596, 337] on p "Opening Price Per Case: $20.12 USD $1.68/unit wholesale *Place an order to begi…" at bounding box center [780, 358] width 392 height 42
click at [735, 361] on span "*Place an order to begin any negotiations" at bounding box center [780, 370] width 392 height 18
click at [1069, 613] on button "Add to Cart" at bounding box center [1068, 627] width 124 height 29
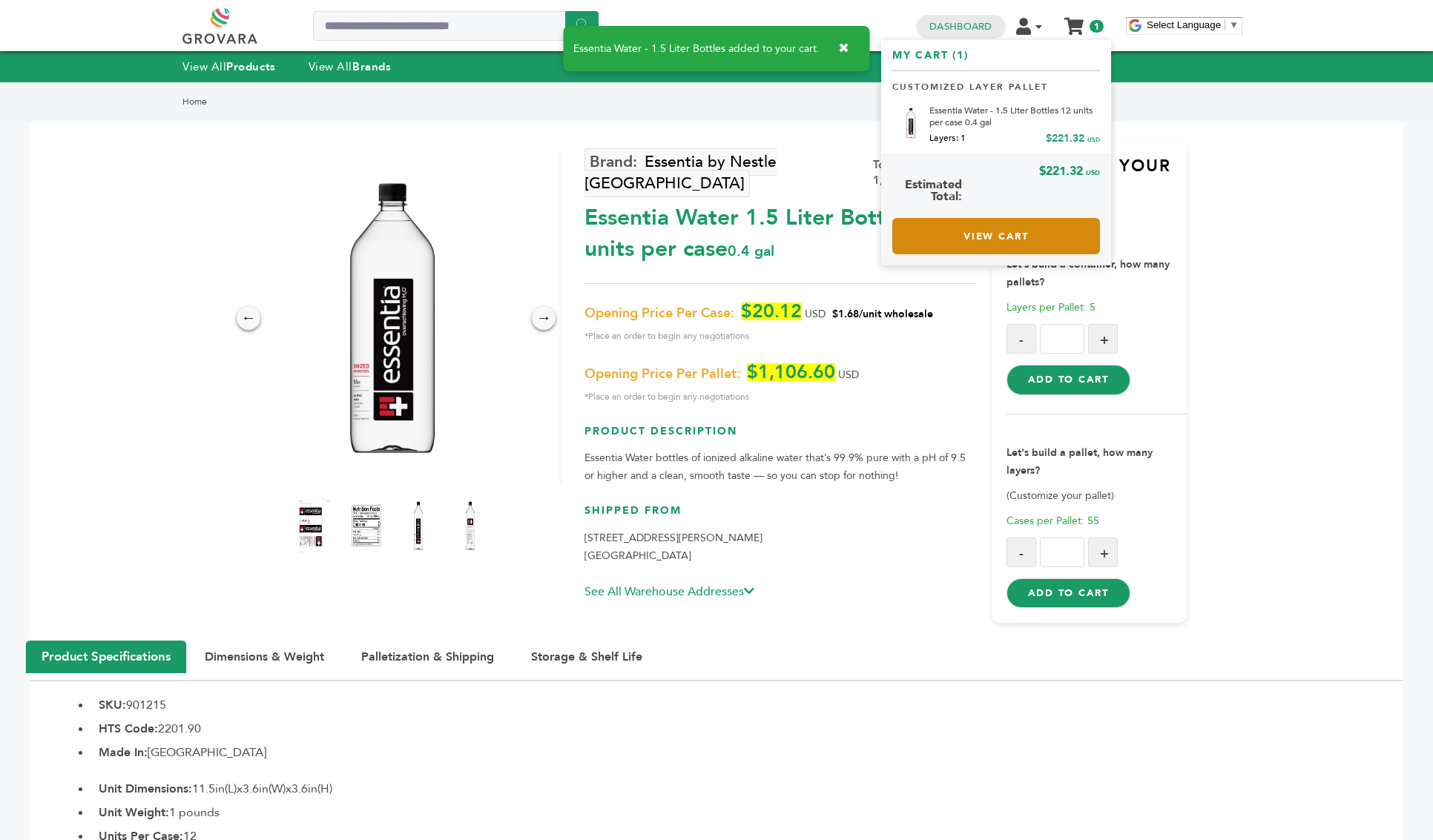
click at [994, 231] on link "View Cart" at bounding box center [996, 236] width 208 height 36
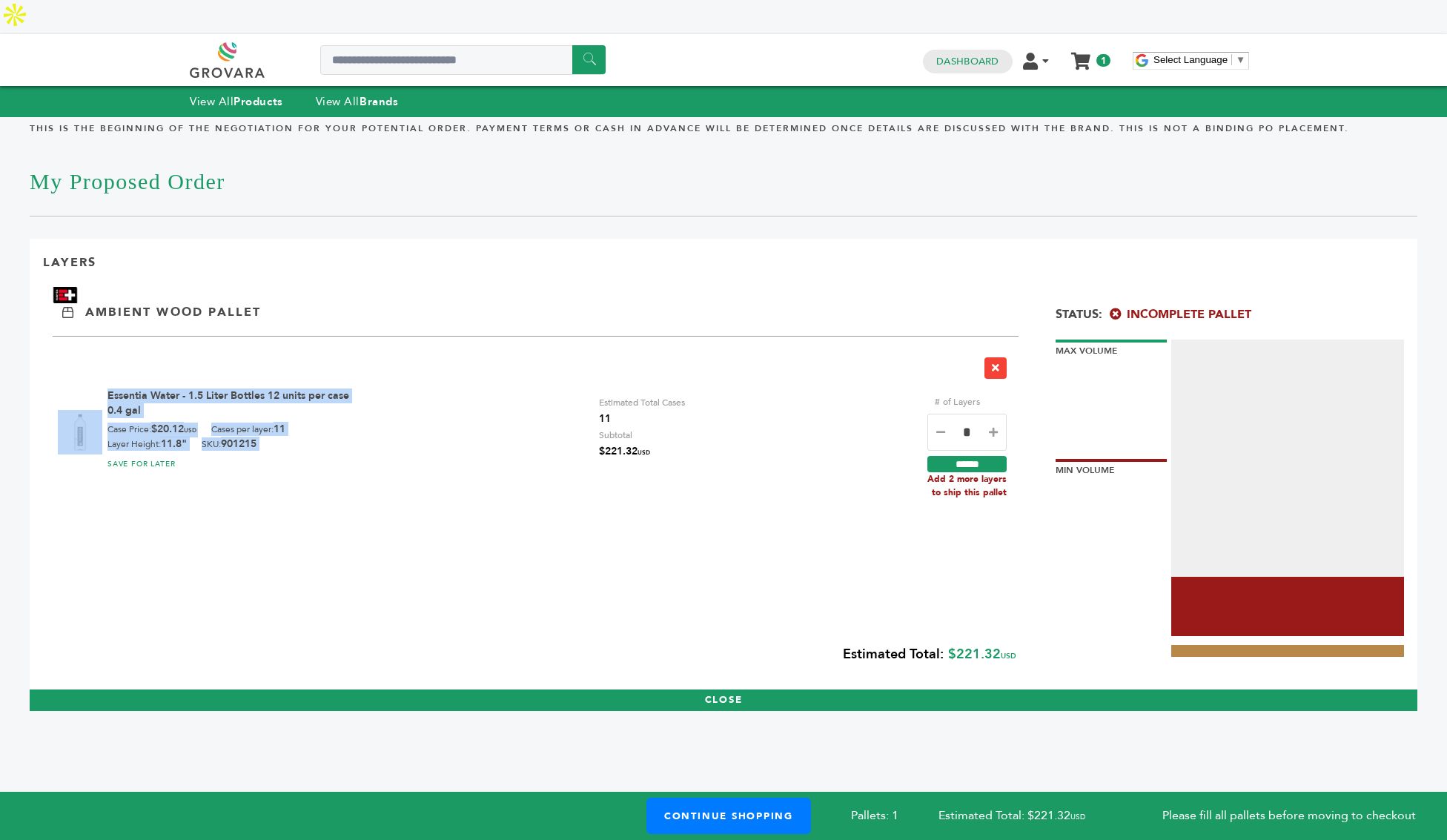
drag, startPoint x: 300, startPoint y: 422, endPoint x: 104, endPoint y: 381, distance: 200.2
click at [104, 381] on div "Essentia Water - 1.5 Liter Bottles 12 units per case 0.4 gal Case Price: $20.12…" at bounding box center [536, 425] width 966 height 179
click at [957, 54] on link "Dashboard" at bounding box center [967, 61] width 62 height 13
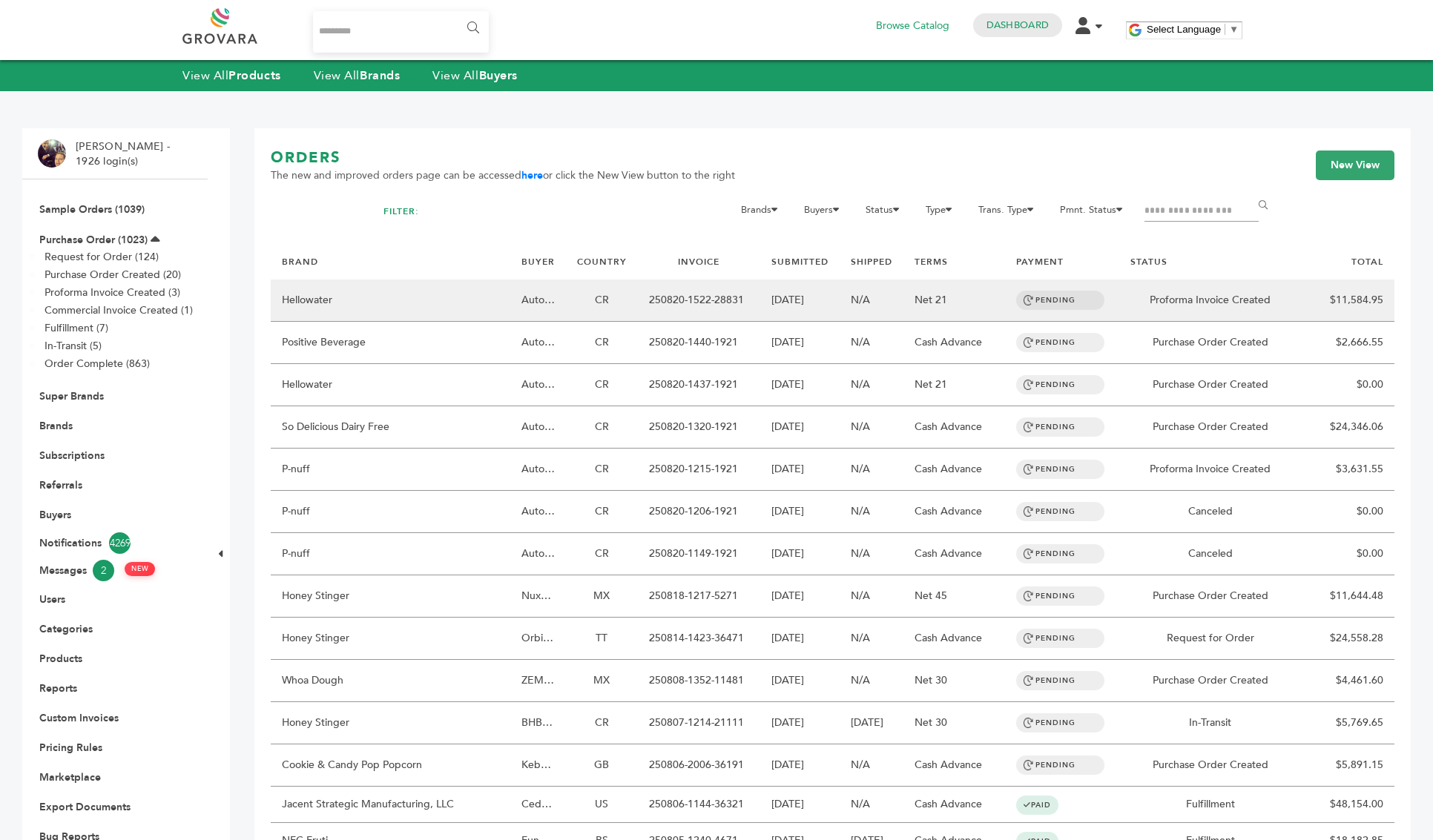
click at [506, 290] on td "Hellowater" at bounding box center [391, 300] width 240 height 42
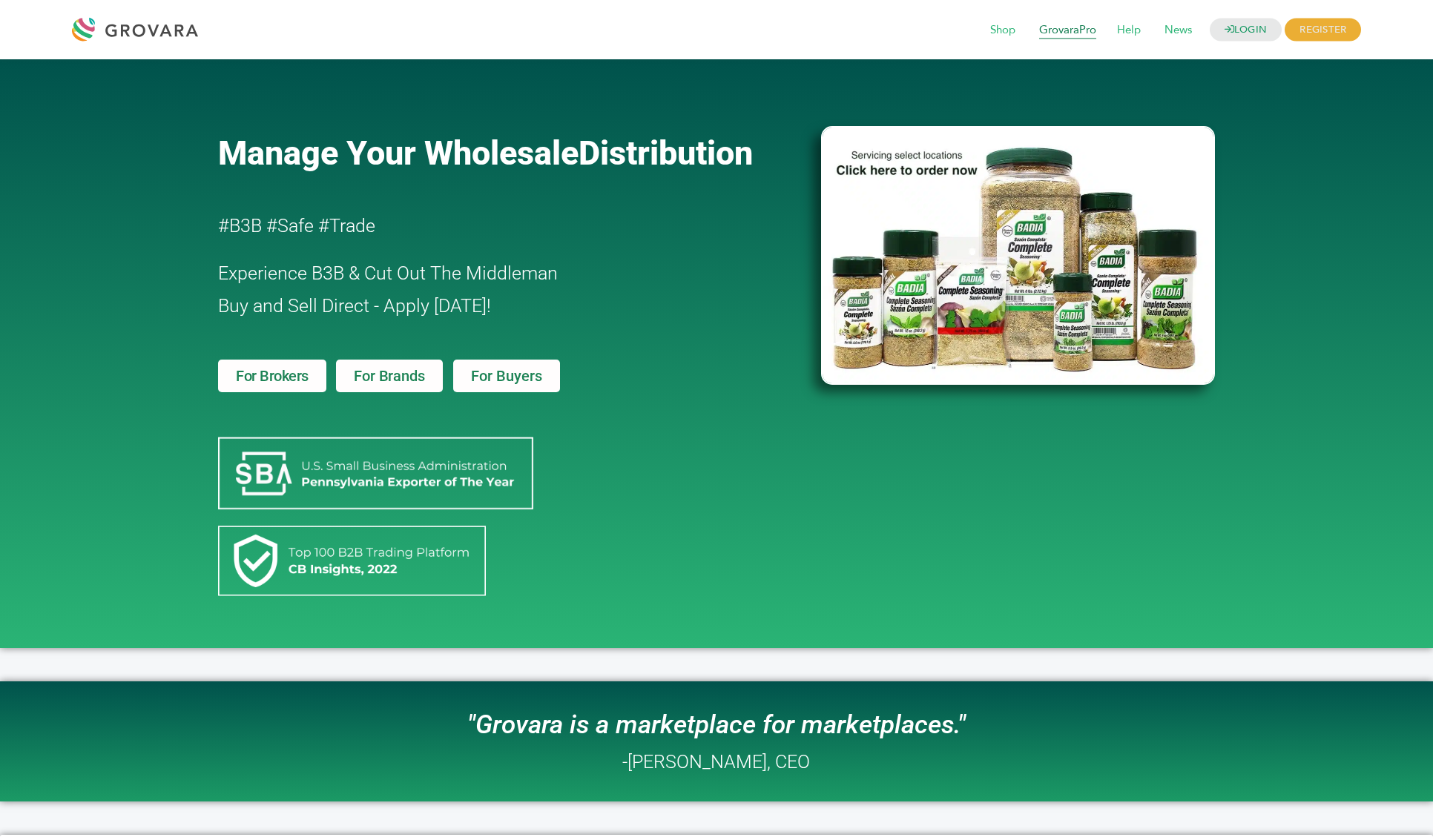
click at [1067, 29] on span "GrovaraPro" at bounding box center [1067, 30] width 78 height 29
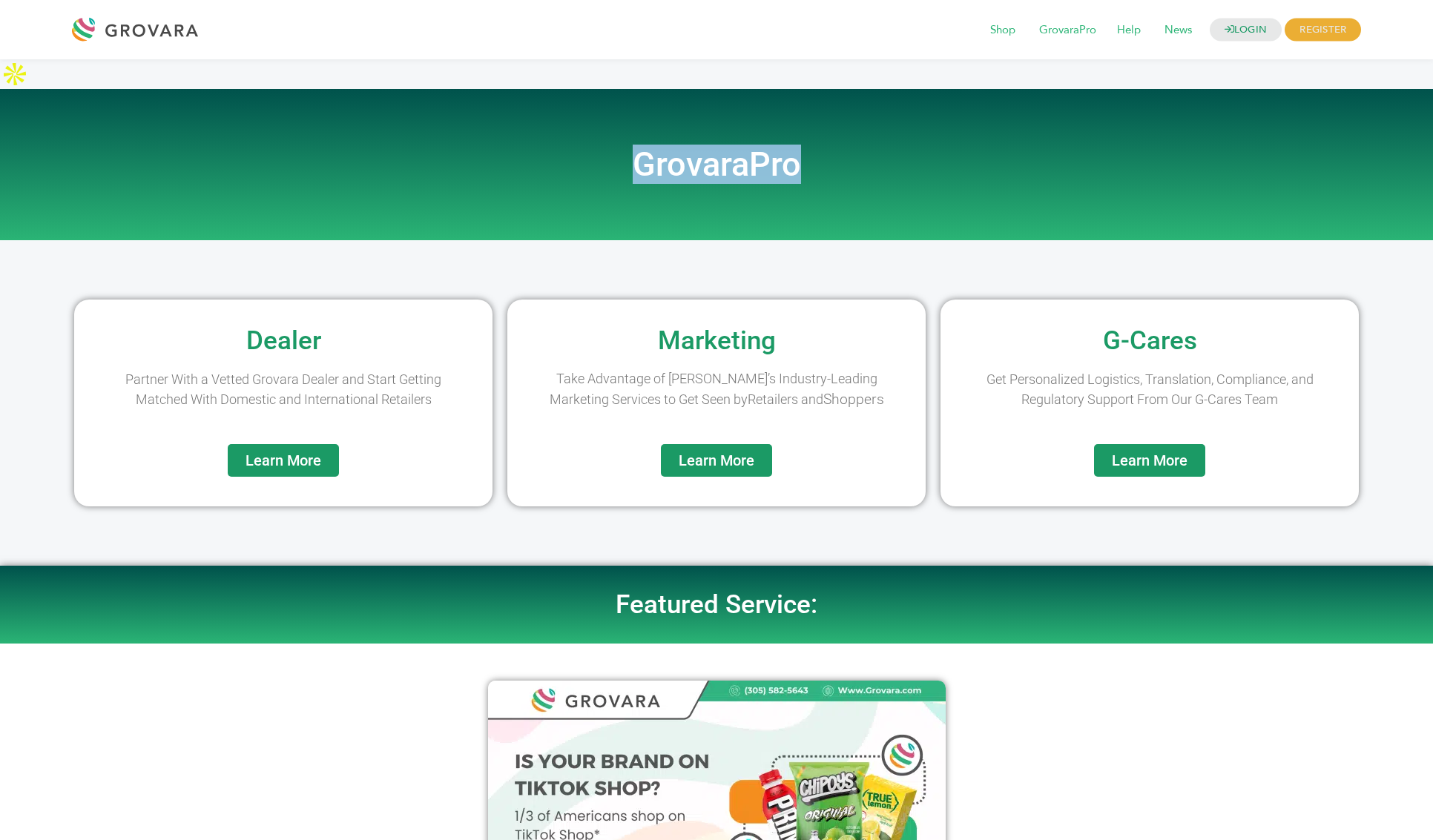
drag, startPoint x: 790, startPoint y: 153, endPoint x: 632, endPoint y: 143, distance: 158.3
click at [632, 143] on div "GrovaraPro" at bounding box center [716, 164] width 845 height 151
click at [609, 208] on div "GrovaraPro" at bounding box center [716, 164] width 845 height 151
click at [295, 453] on span "Learn More" at bounding box center [283, 460] width 75 height 15
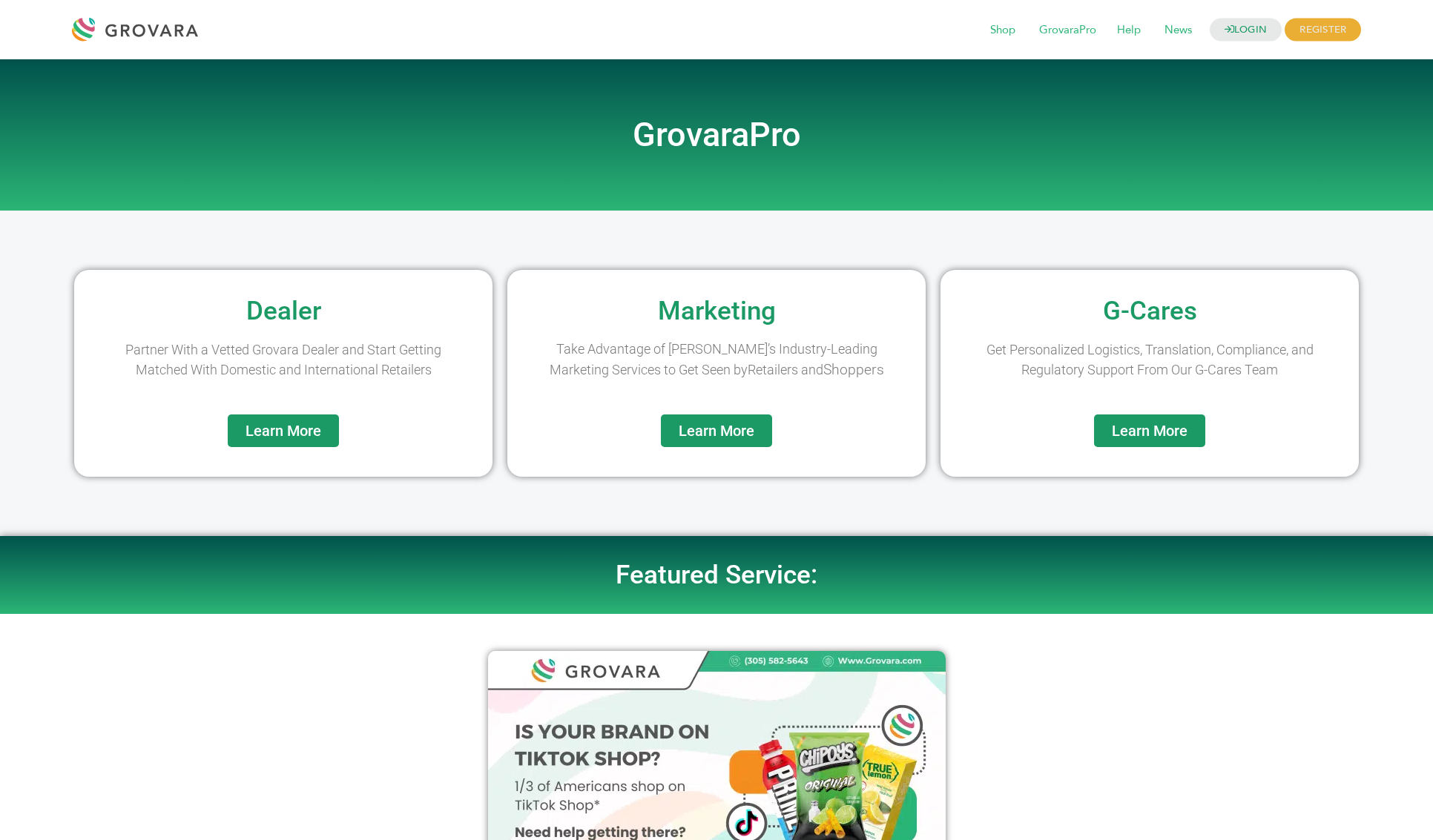
click at [743, 427] on span "Learn More" at bounding box center [716, 431] width 75 height 15
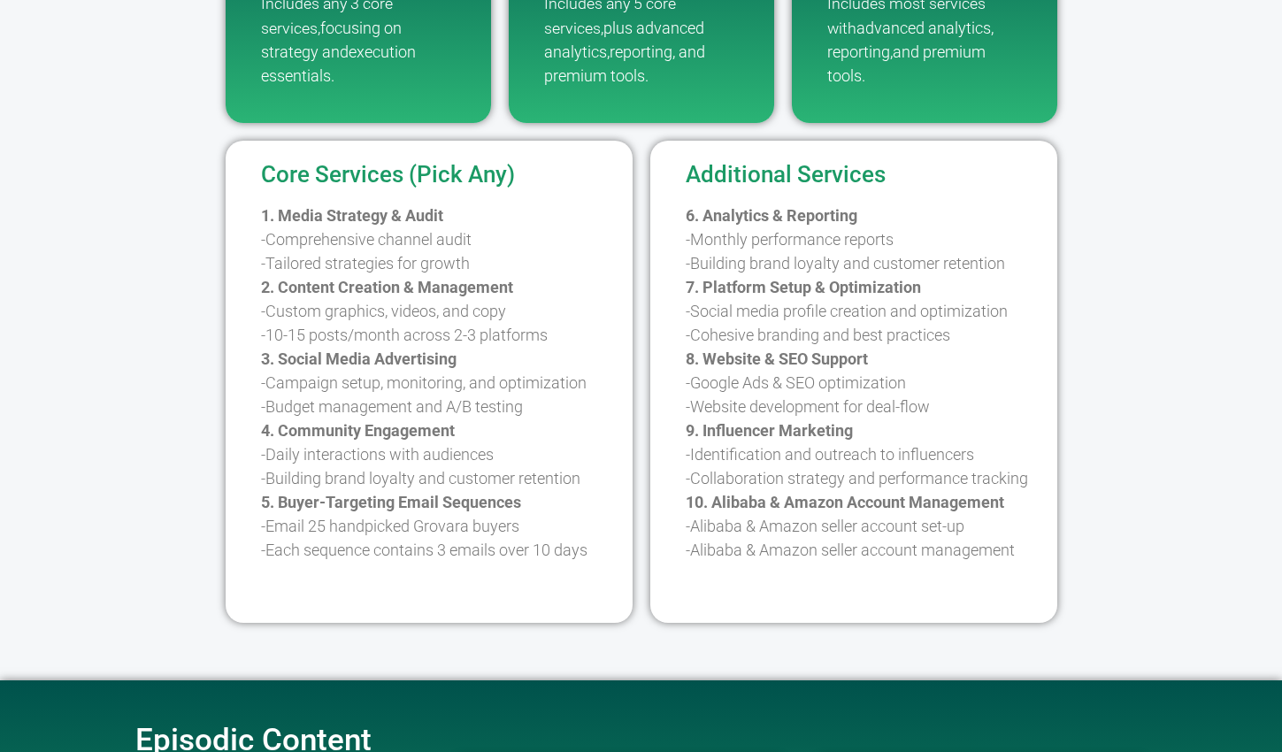
scroll to position [589, 0]
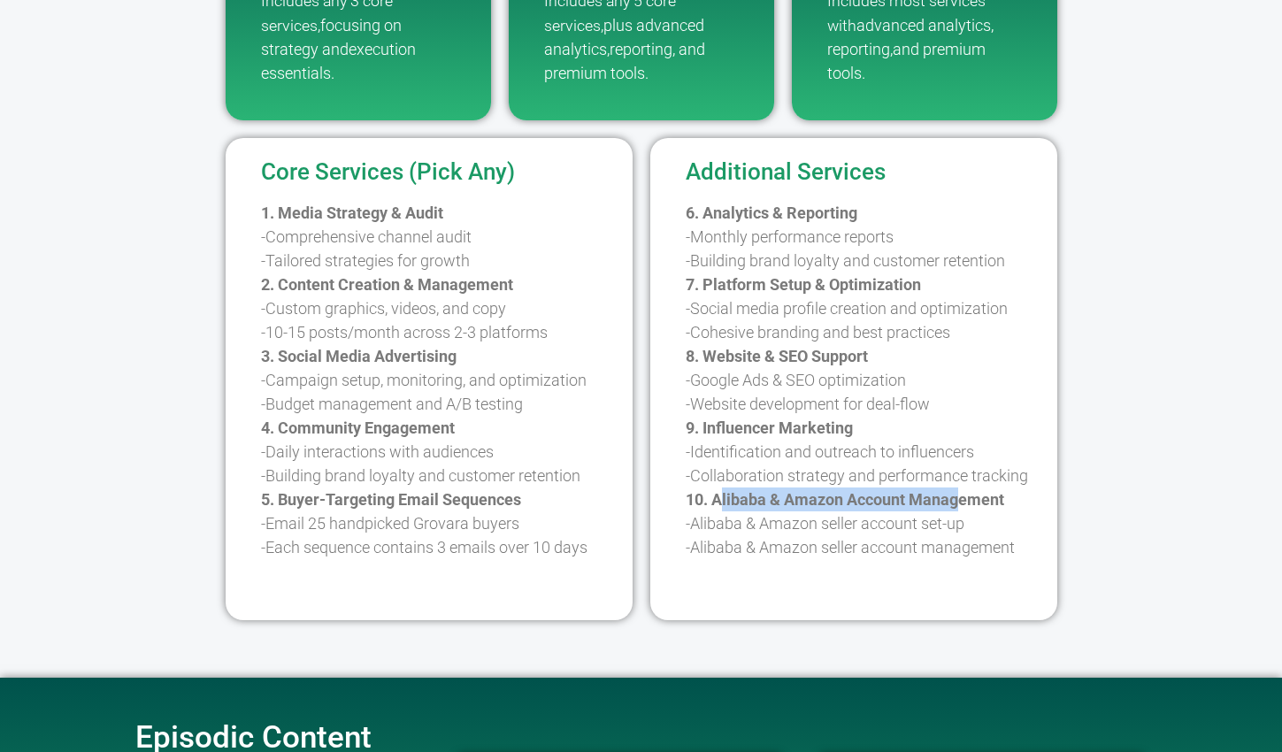
drag, startPoint x: 818, startPoint y: 457, endPoint x: 972, endPoint y: 454, distance: 153.9
click at [972, 490] on strong "10. Alibaba & Amazon Account Management" at bounding box center [844, 499] width 318 height 19
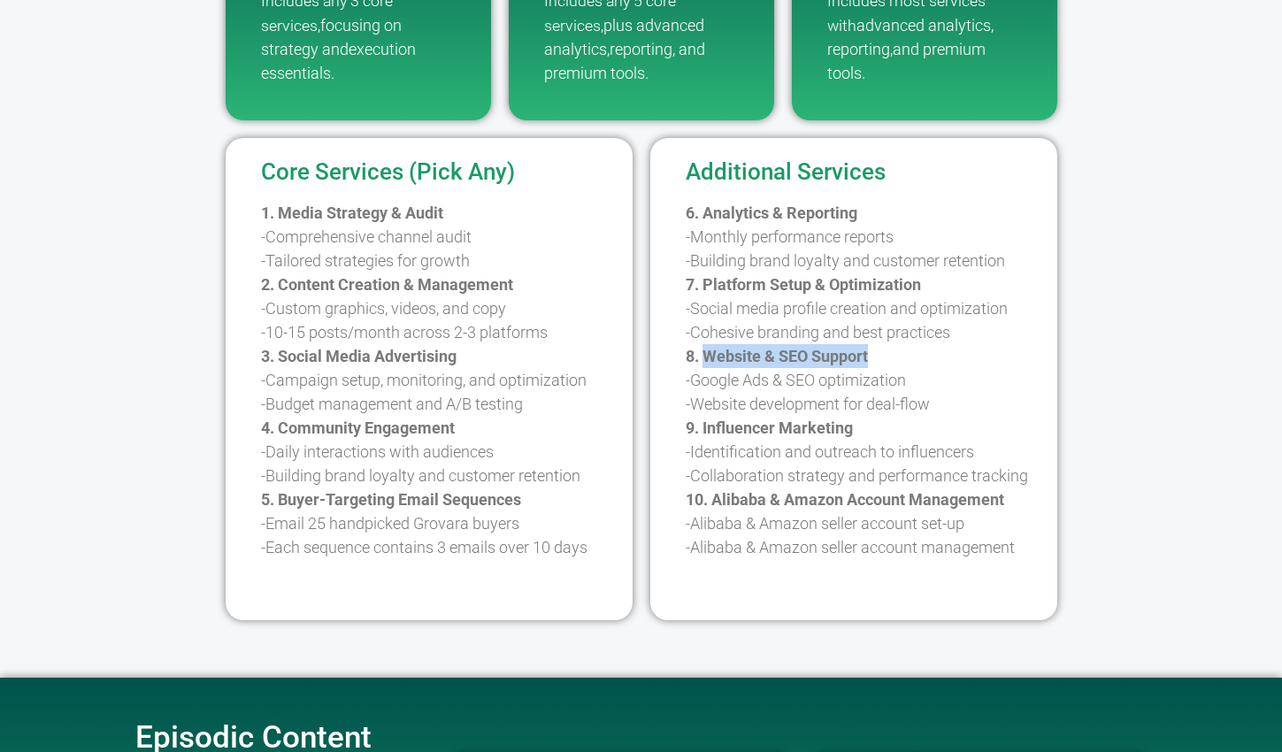
drag, startPoint x: 889, startPoint y: 319, endPoint x: 707, endPoint y: 318, distance: 182.2
click at [707, 318] on p "6. Analytics & Reporting -Monthly performance reports -Building brand loyalty a…" at bounding box center [866, 380] width 363 height 358
click at [513, 275] on b "2. Content Creation & Management" at bounding box center [387, 284] width 252 height 19
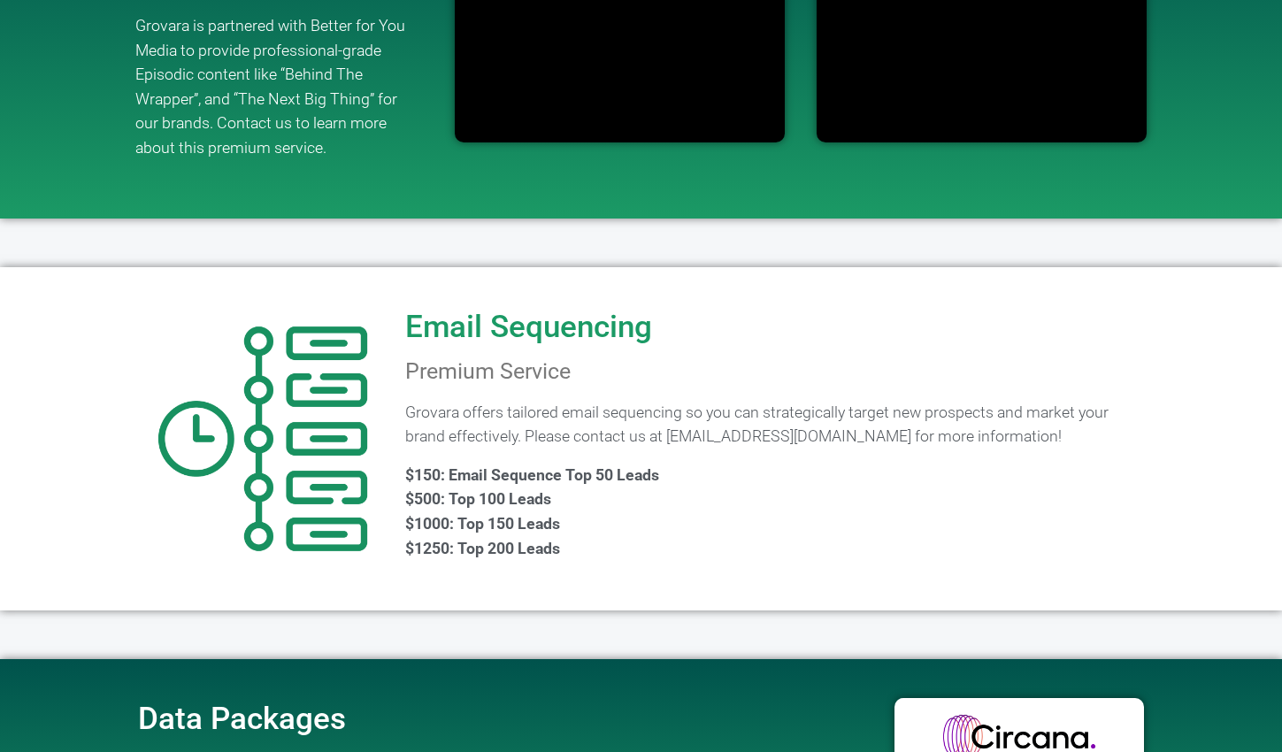
scroll to position [1389, 0]
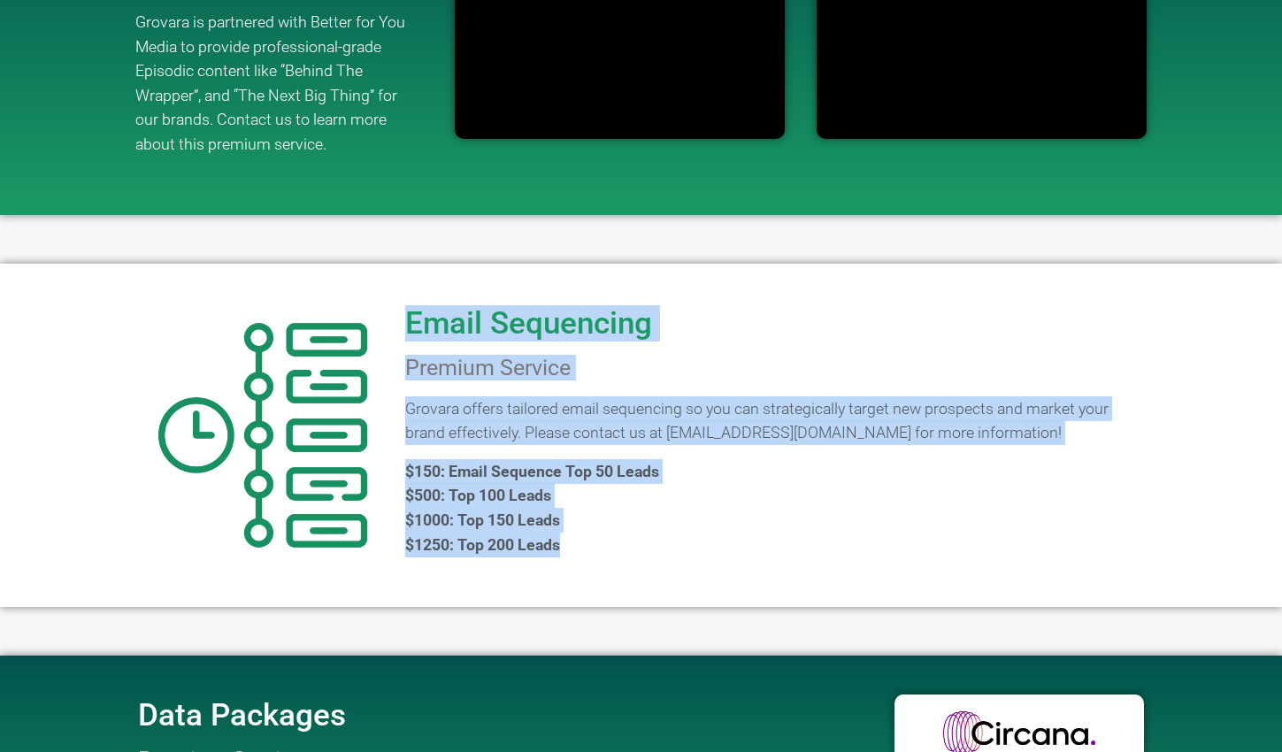
drag, startPoint x: 661, startPoint y: 520, endPoint x: 402, endPoint y: 297, distance: 341.8
click at [402, 297] on div "Email Sequencing Premium Service Grovara offers tailored email sequencing so yo…" at bounding box center [774, 434] width 756 height 325
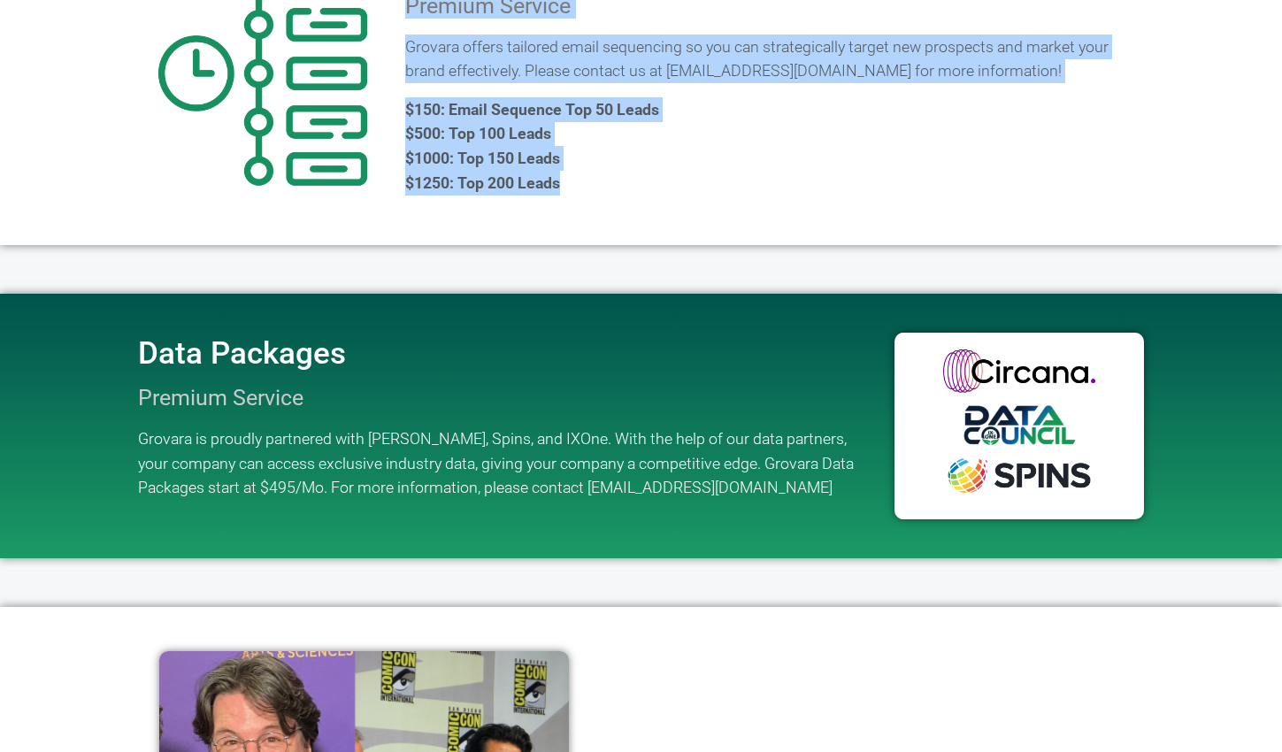
scroll to position [1773, 0]
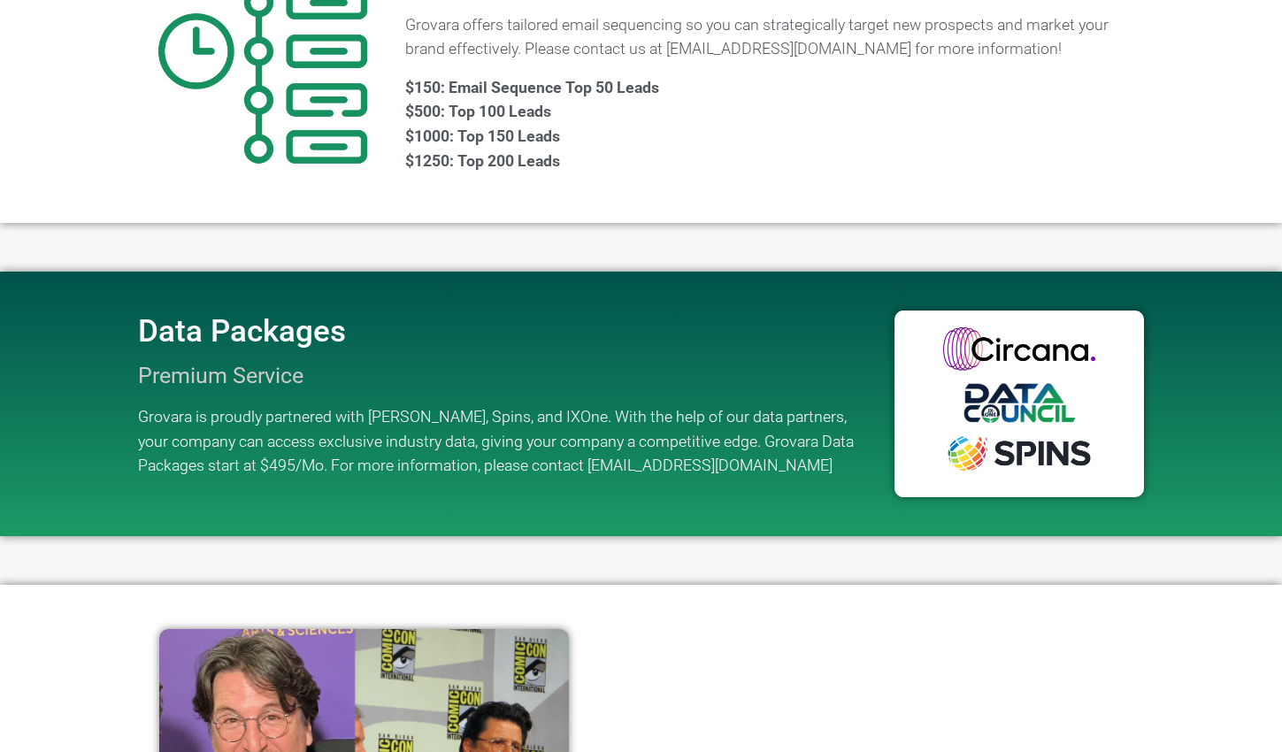
click at [603, 456] on div "Data Packages Premium Service Grovara is proudly partnered with [PERSON_NAME], …" at bounding box center [507, 403] width 756 height 247
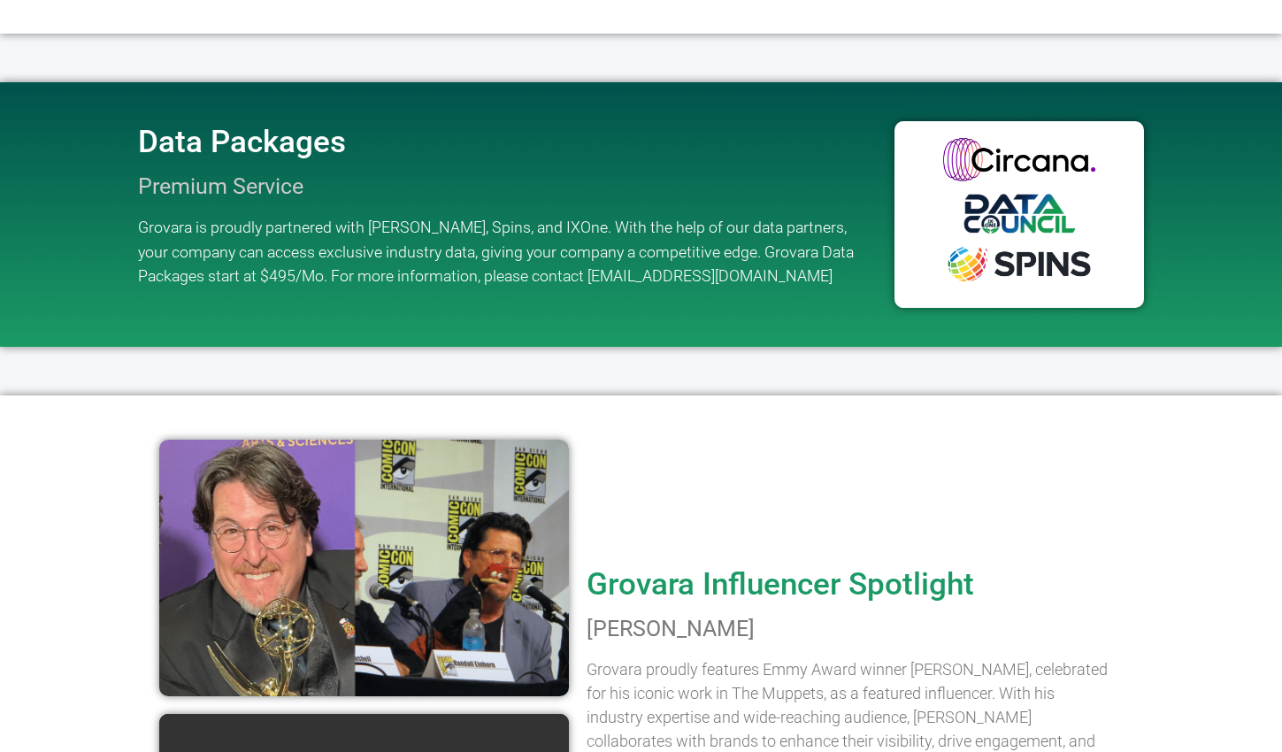
scroll to position [2129, 0]
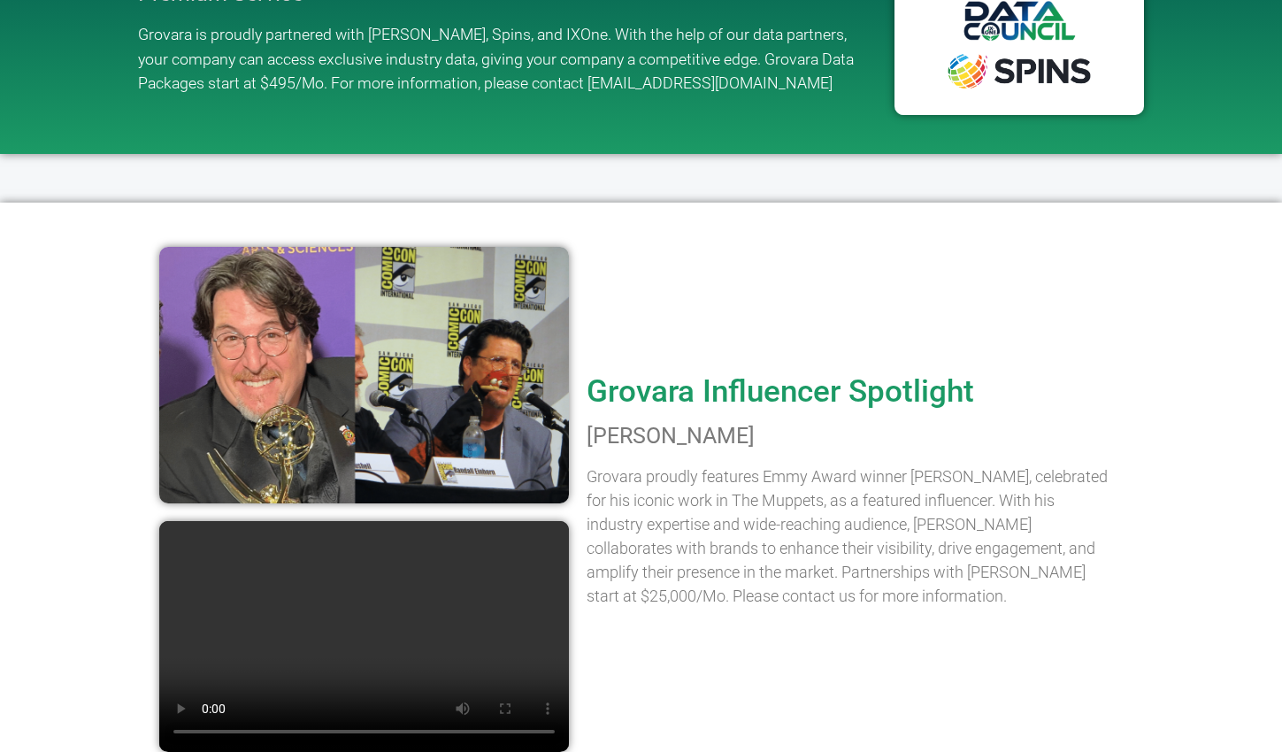
scroll to position [2263, 0]
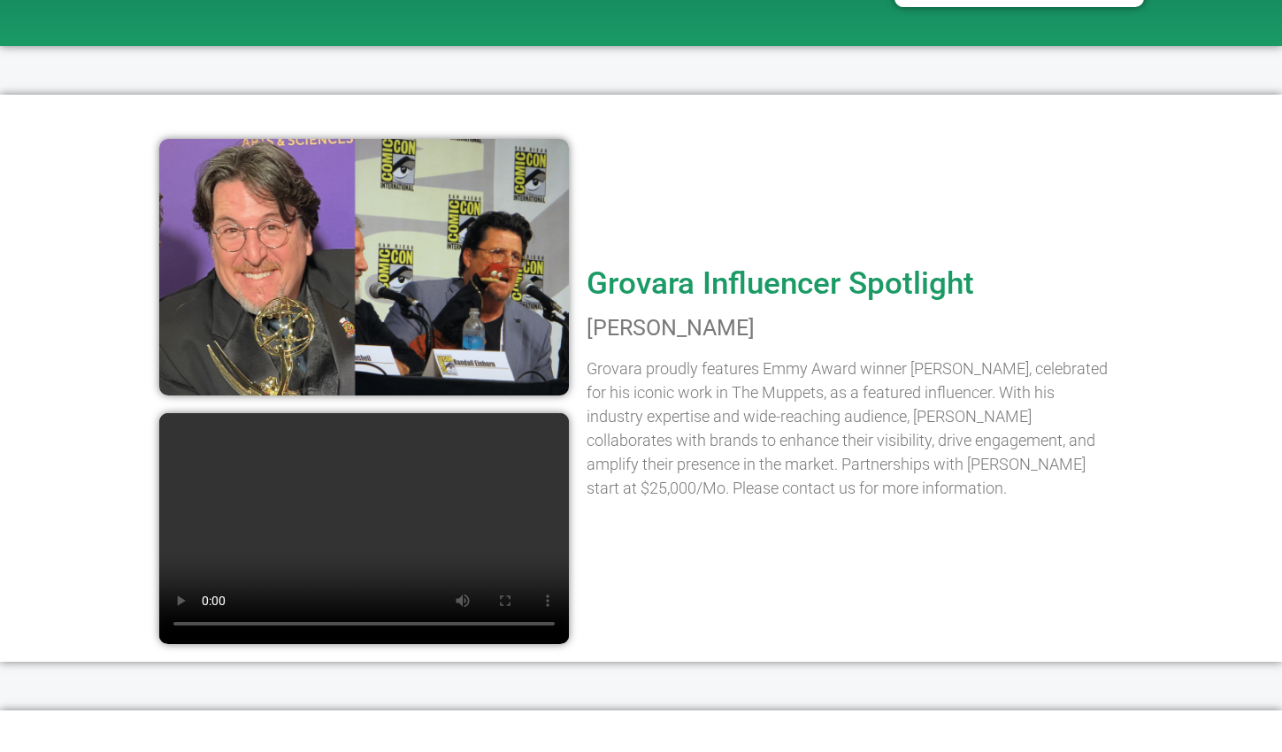
click at [367, 185] on img at bounding box center [363, 267] width 409 height 257
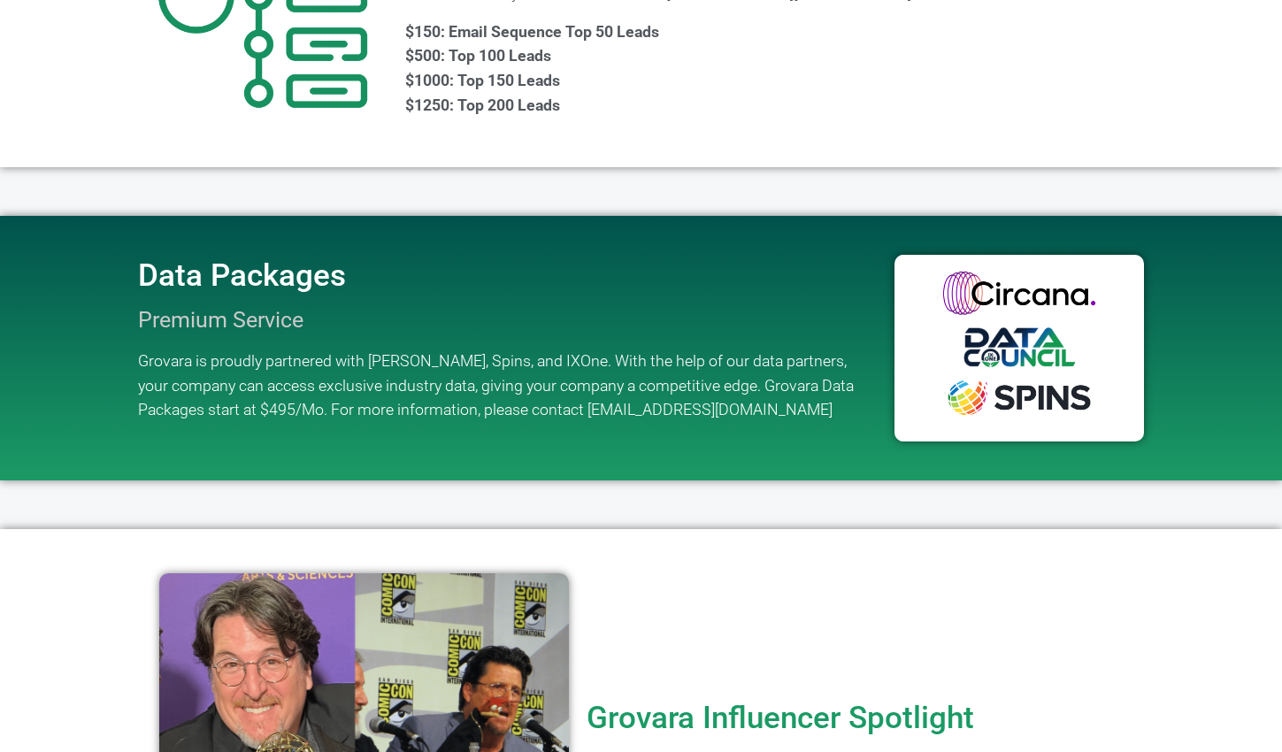
scroll to position [1826, 0]
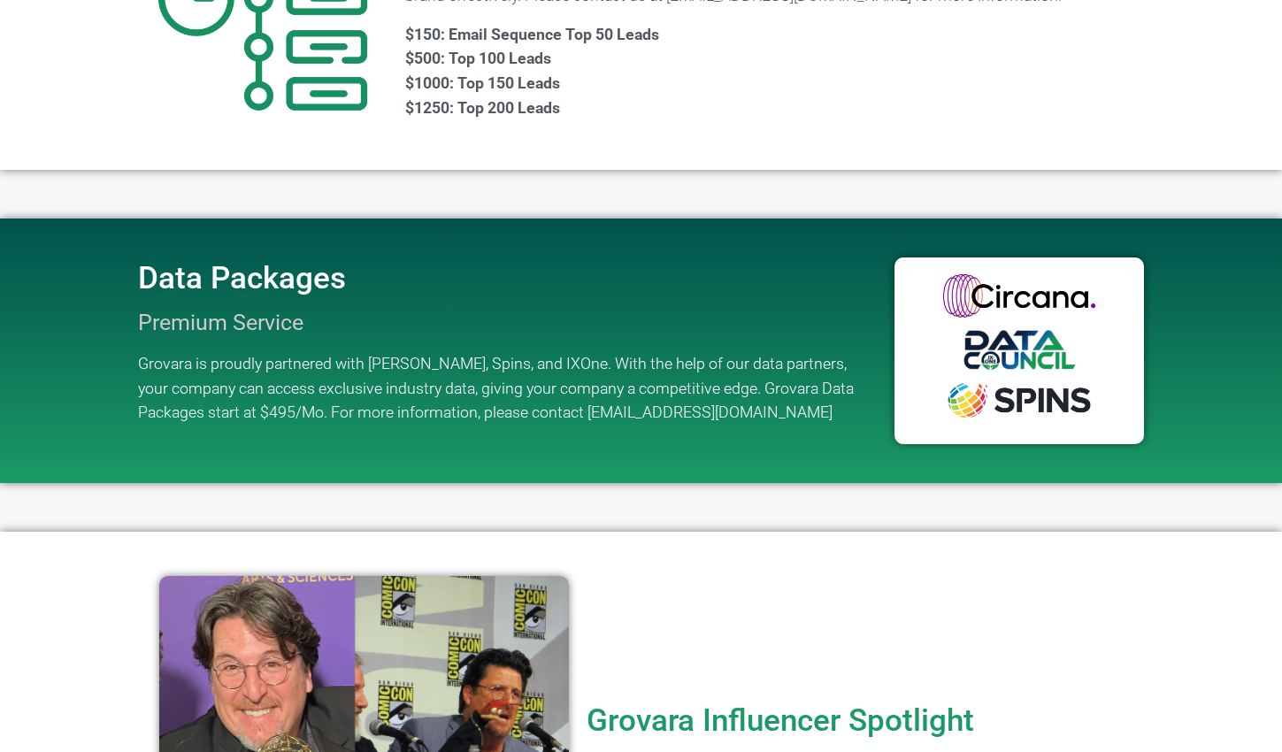
click at [943, 257] on img at bounding box center [1018, 350] width 249 height 187
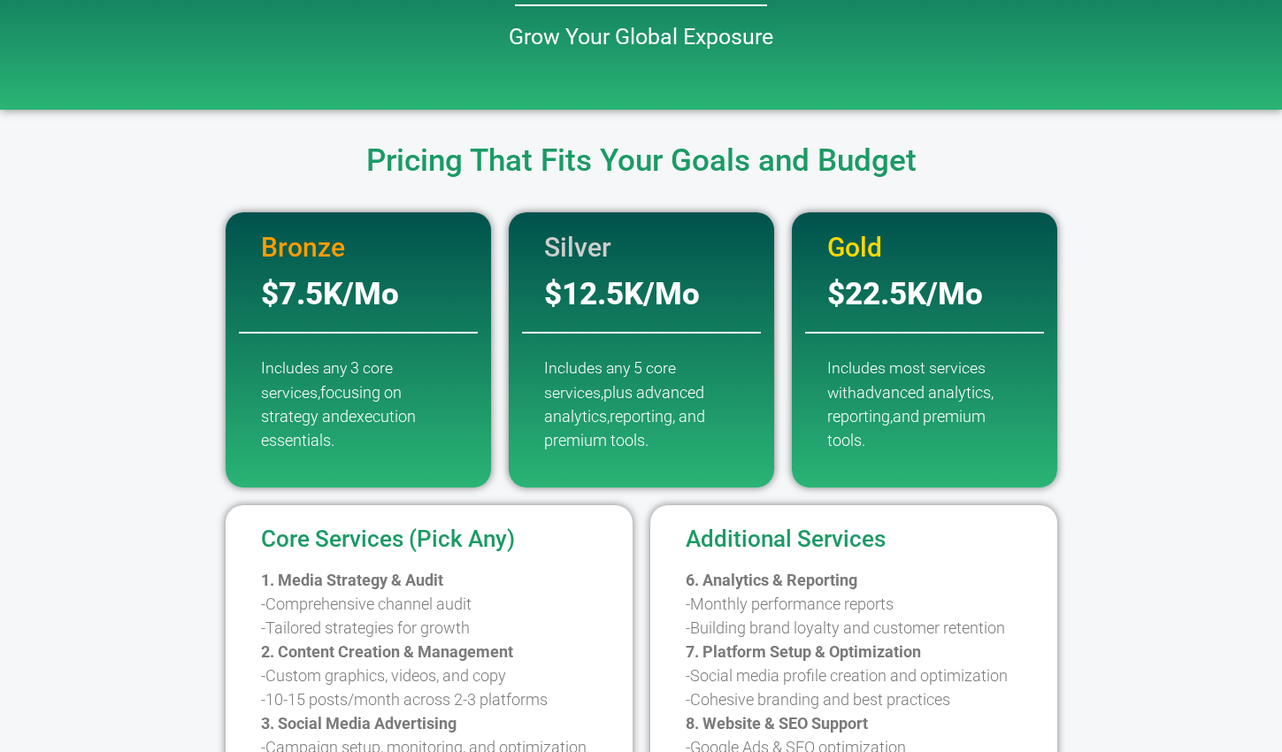
scroll to position [0, 0]
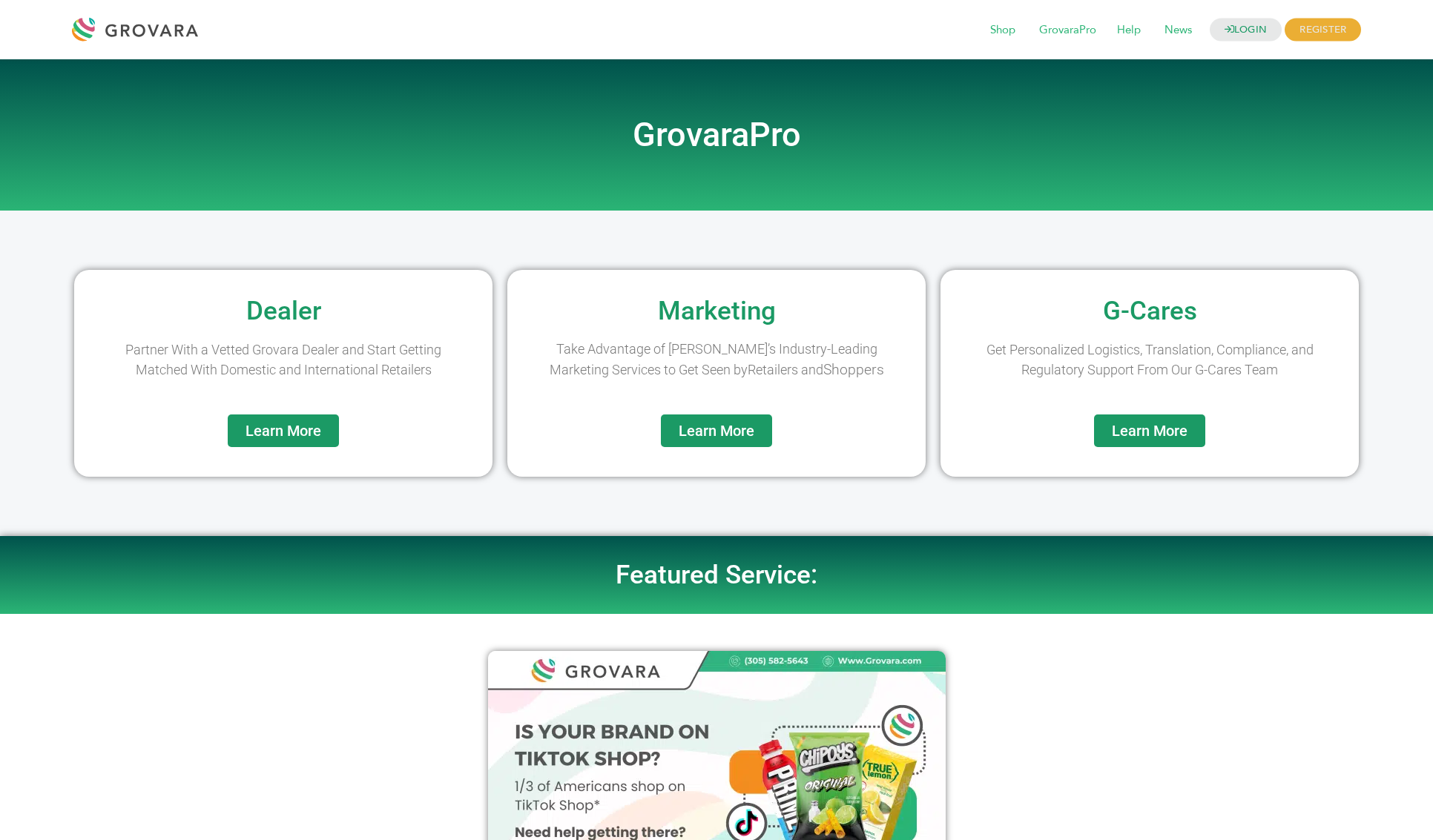
click at [1152, 431] on span "Learn More" at bounding box center [1150, 431] width 75 height 15
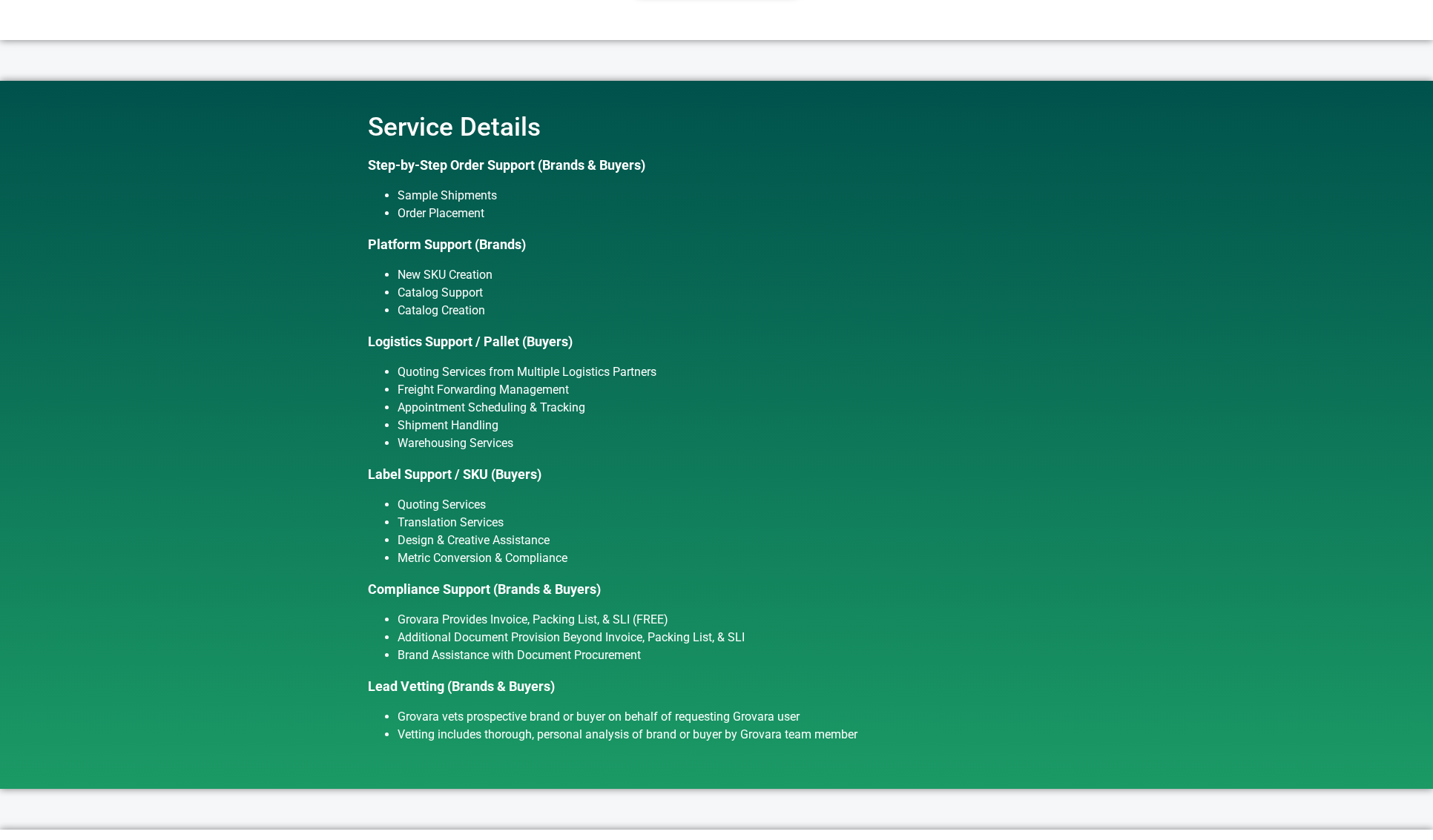
scroll to position [657, 0]
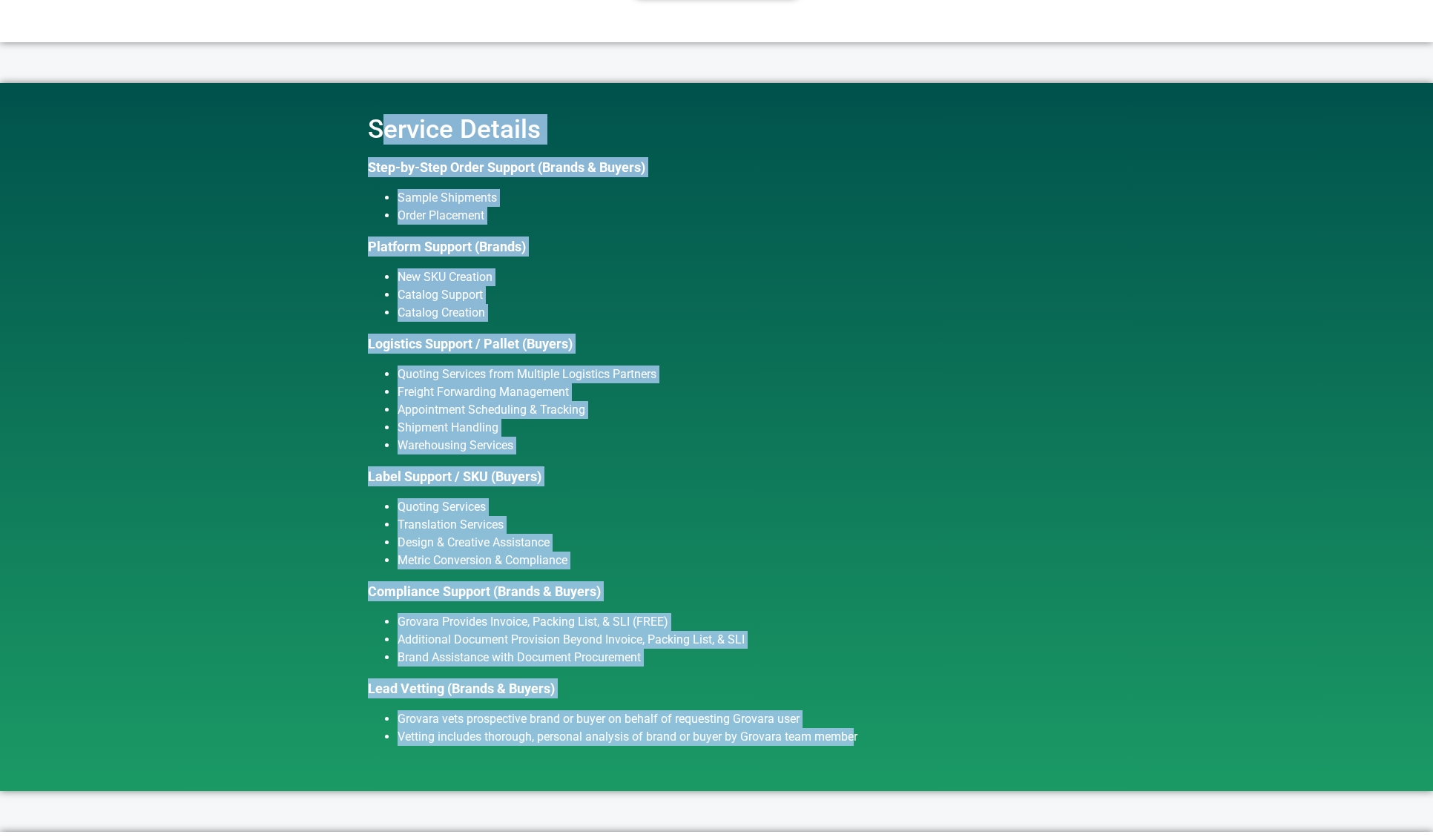
drag, startPoint x: 382, startPoint y: 98, endPoint x: 859, endPoint y: 714, distance: 779.1
click at [859, 714] on div "Service Details Step-by-Step Order Support (Brands & Buyers) Sample Shipments O…" at bounding box center [716, 437] width 845 height 708
click at [770, 631] on li "Additional Document Provision Beyond Invoice, Packing List, & SLI" at bounding box center [731, 640] width 667 height 18
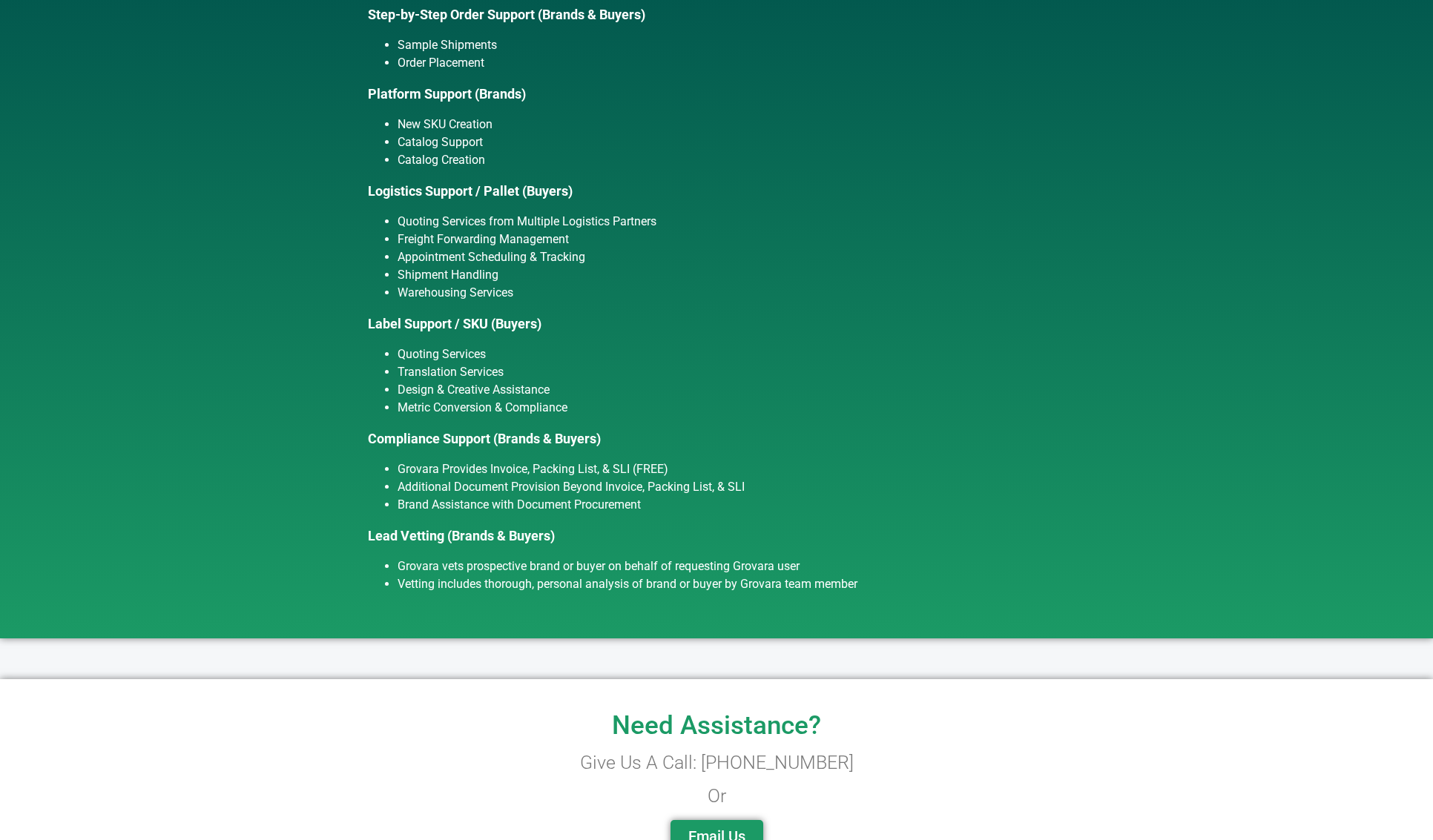
scroll to position [689, 0]
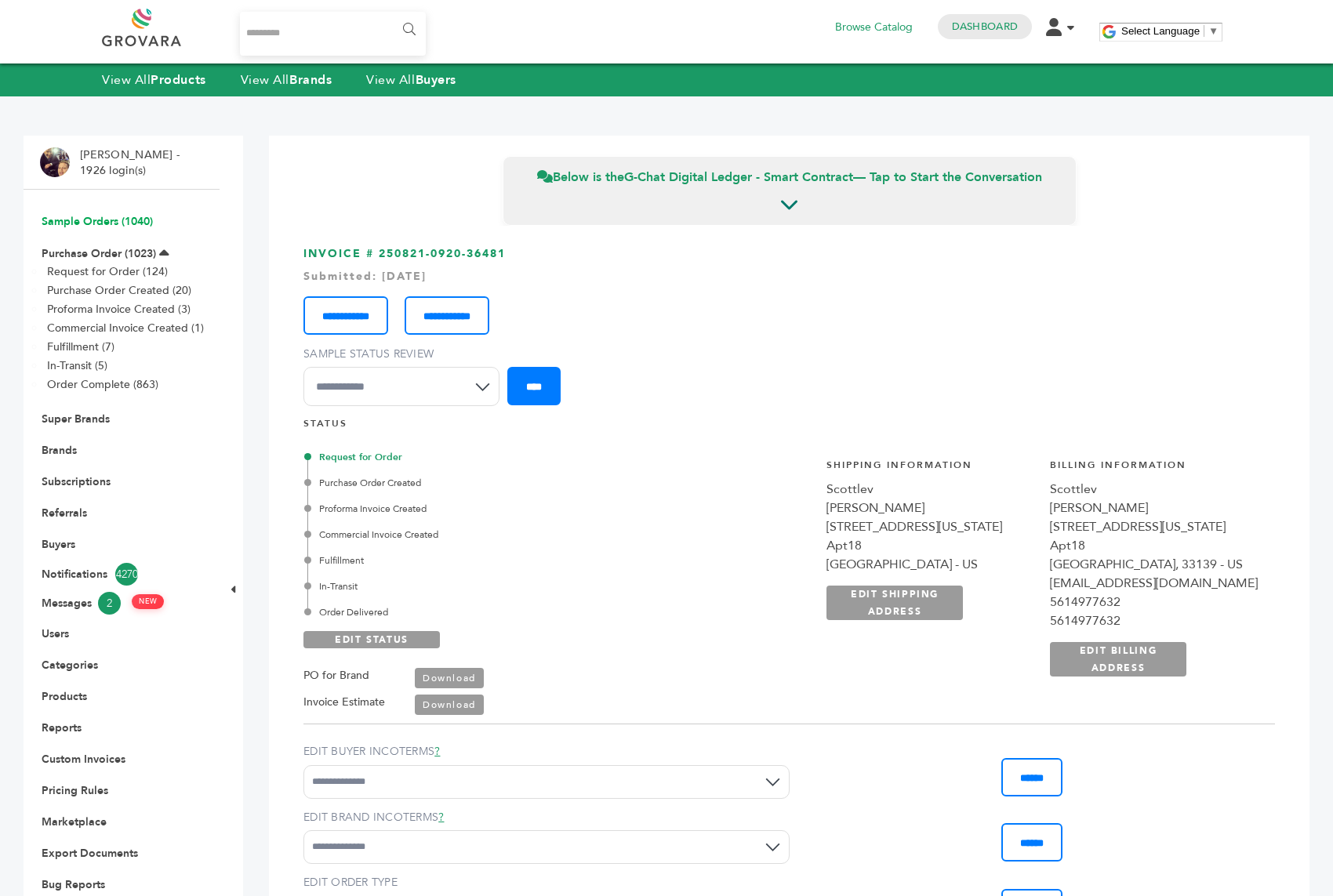
click at [78, 220] on link "Sample Orders (1040)" at bounding box center [97, 221] width 112 height 15
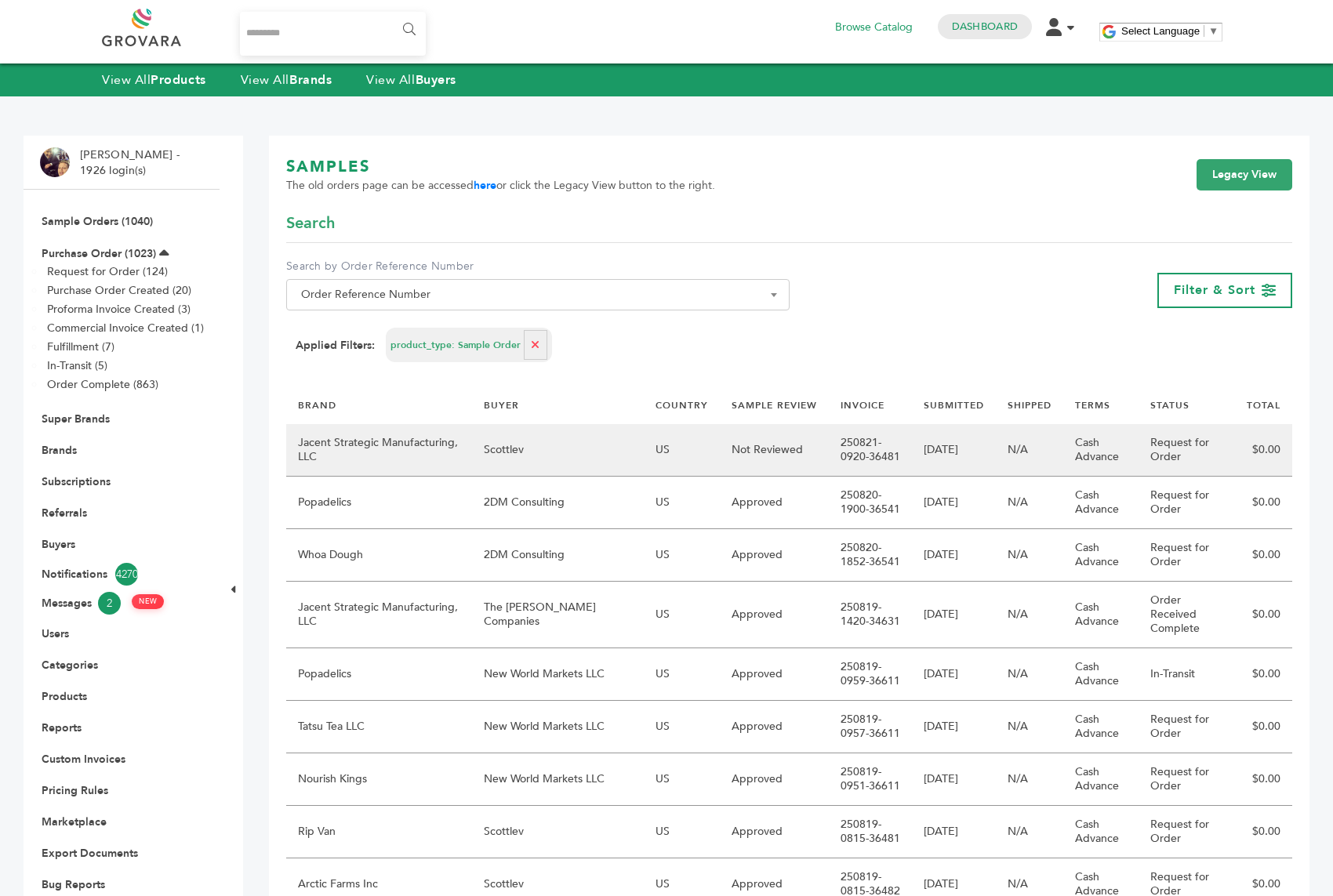
click at [743, 448] on td "Not Reviewed" at bounding box center [774, 449] width 109 height 52
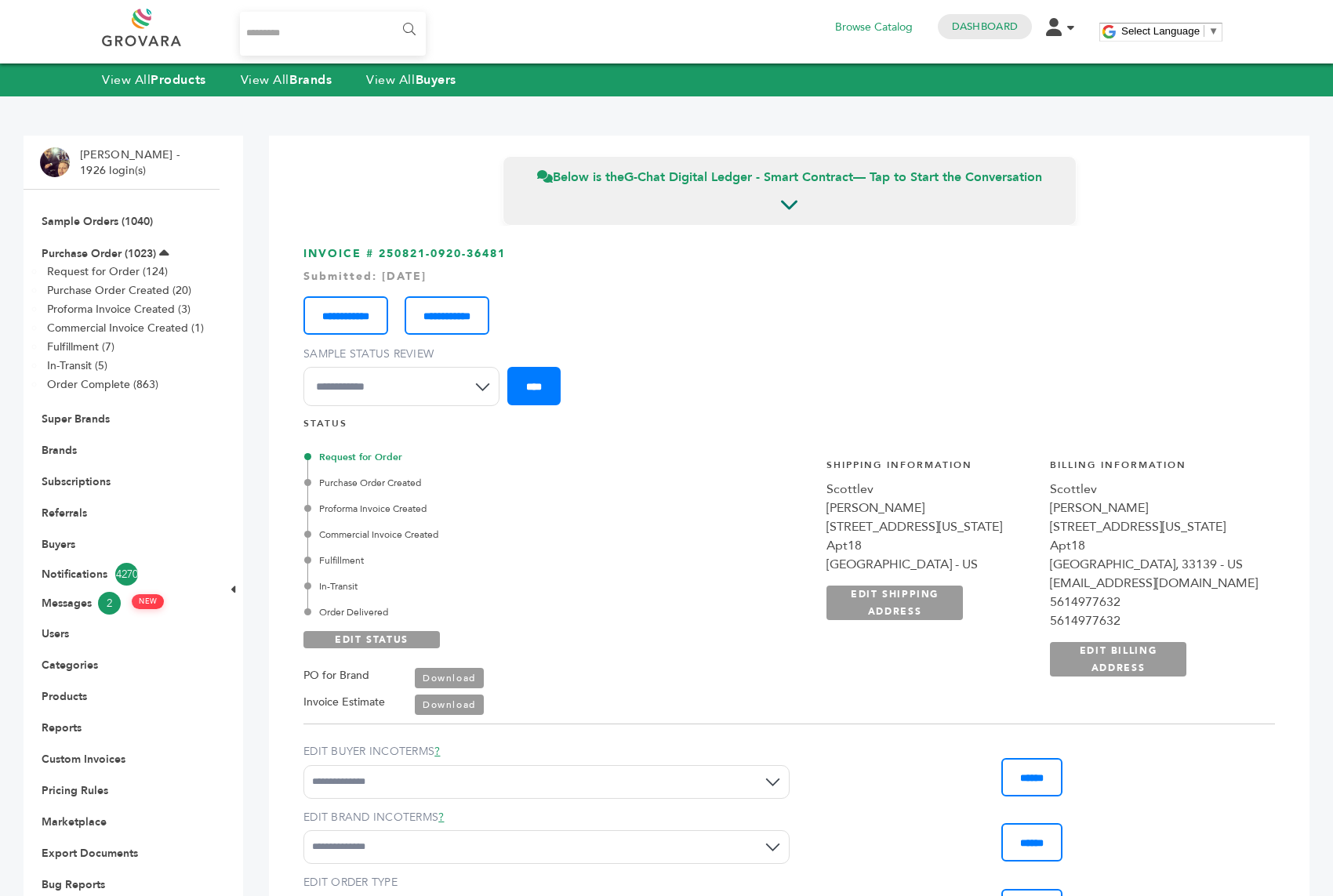
click at [417, 393] on select "**********" at bounding box center [401, 386] width 196 height 39
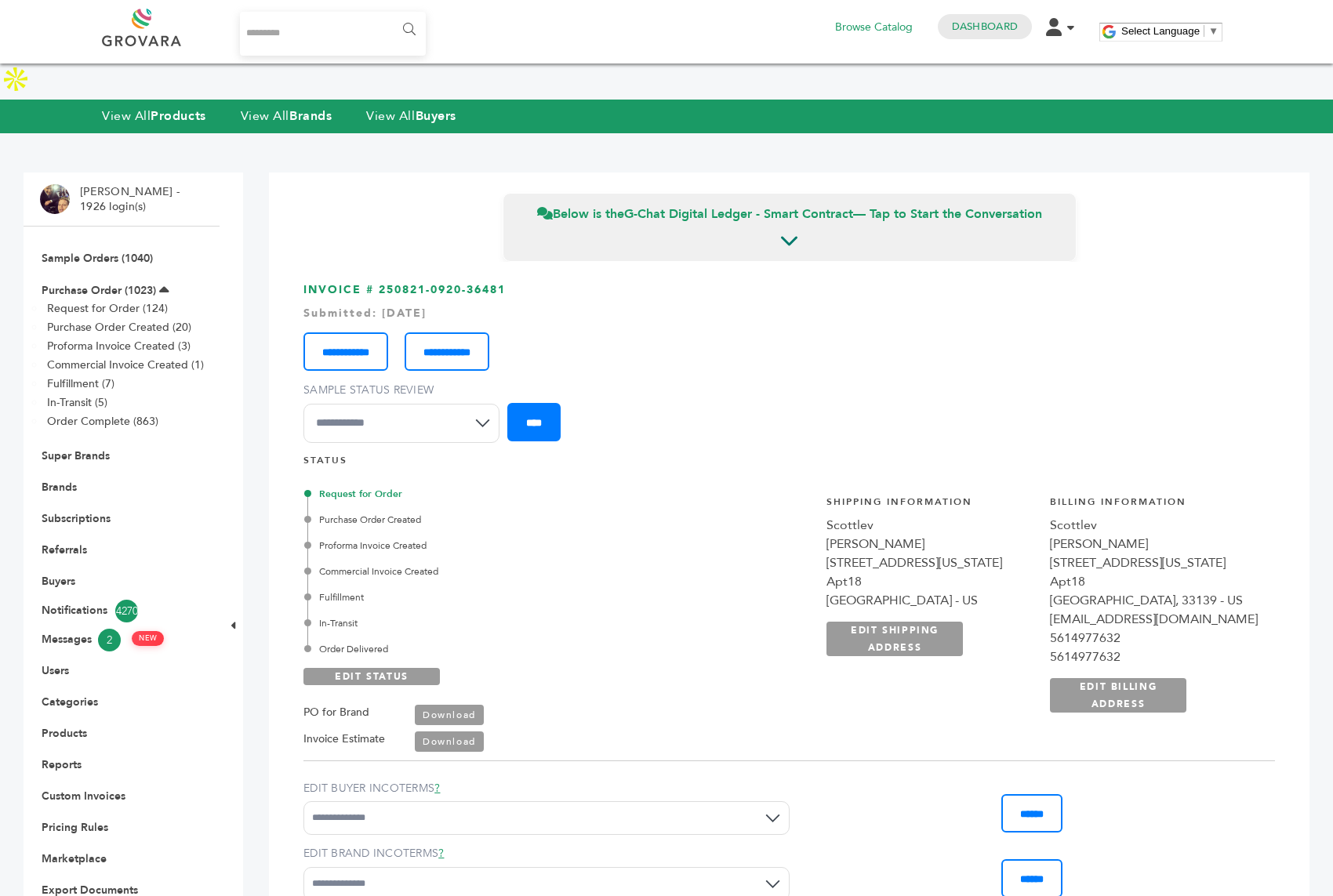
select select "********"
click at [553, 403] on input "****" at bounding box center [534, 422] width 53 height 38
